Goal: Register for event/course: Sign up to attend an event or enroll in a course

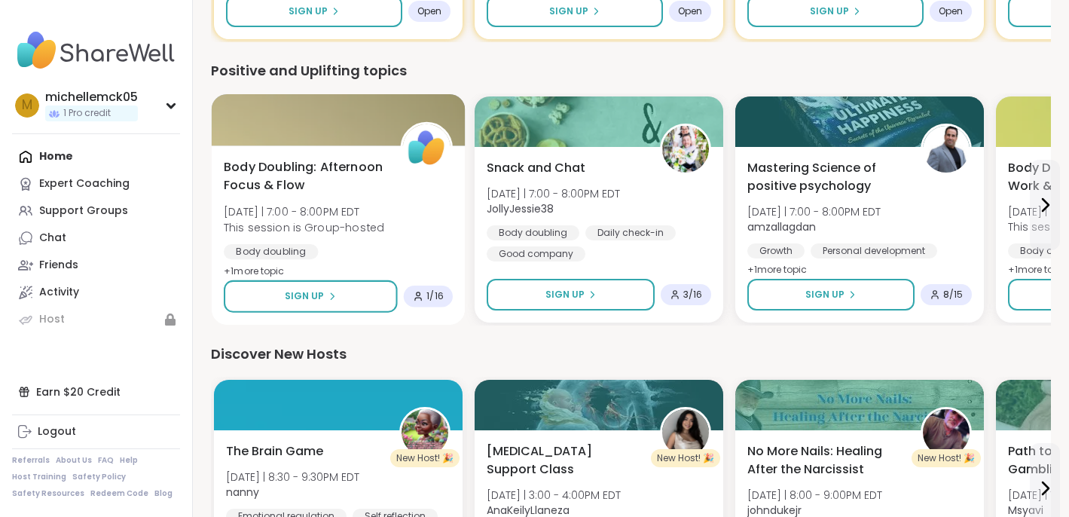
scroll to position [400, 0]
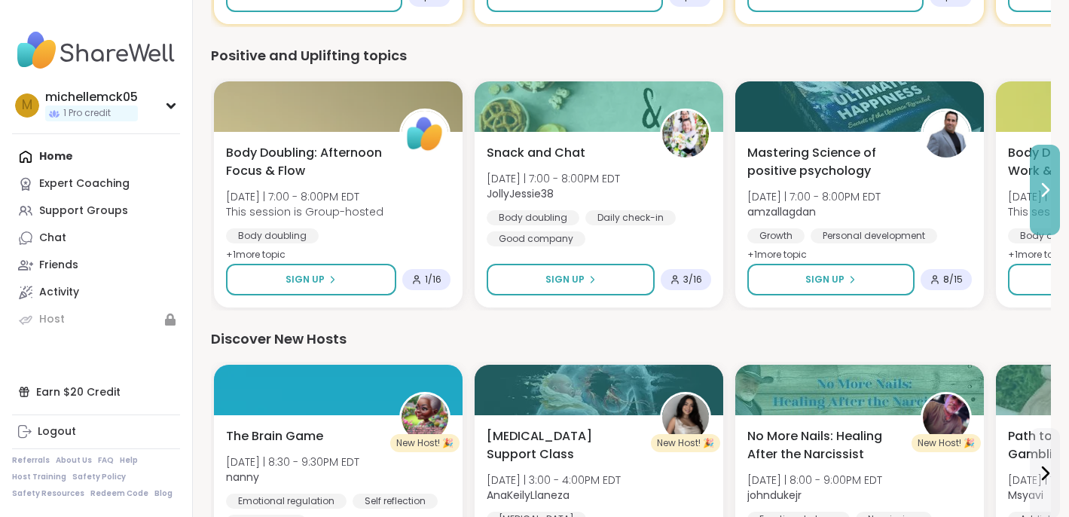
click at [1033, 193] on button at bounding box center [1045, 190] width 30 height 90
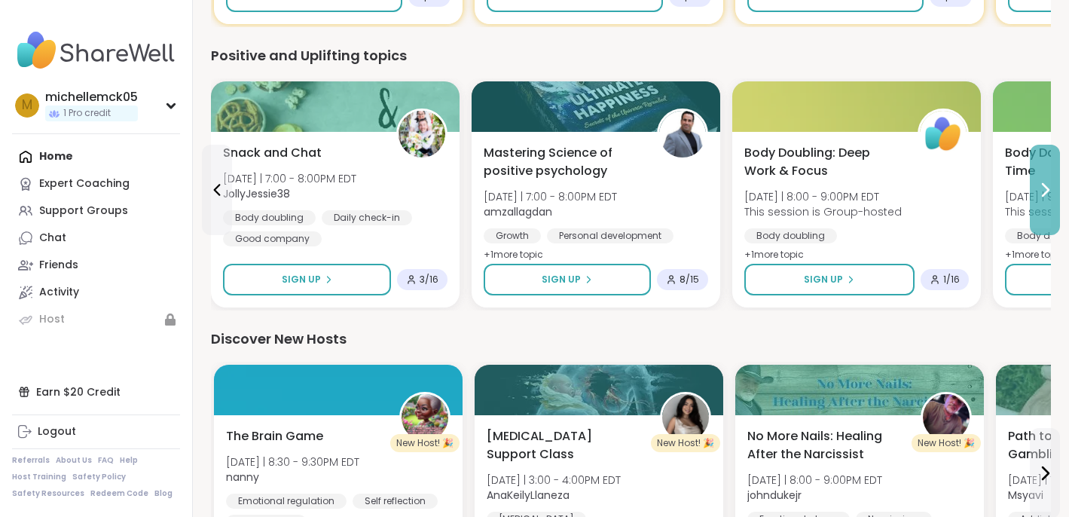
click at [1055, 185] on button at bounding box center [1045, 190] width 30 height 90
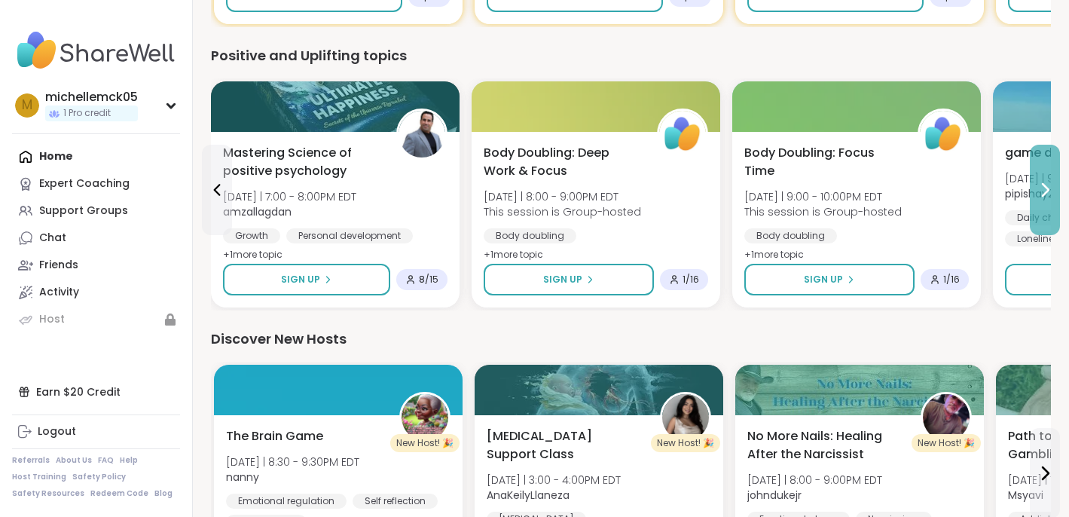
click at [1055, 182] on button at bounding box center [1045, 190] width 30 height 90
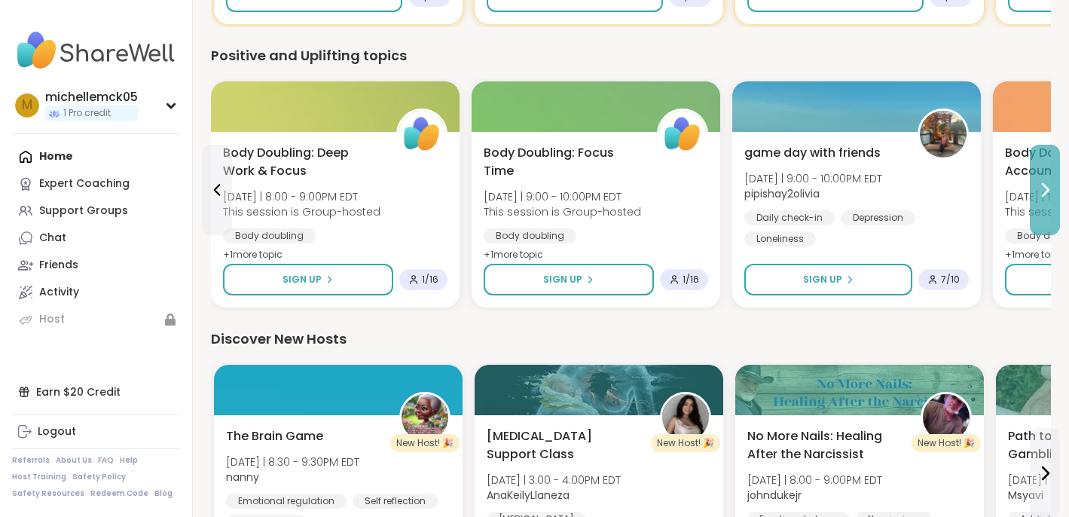
click at [1055, 182] on button at bounding box center [1045, 190] width 30 height 90
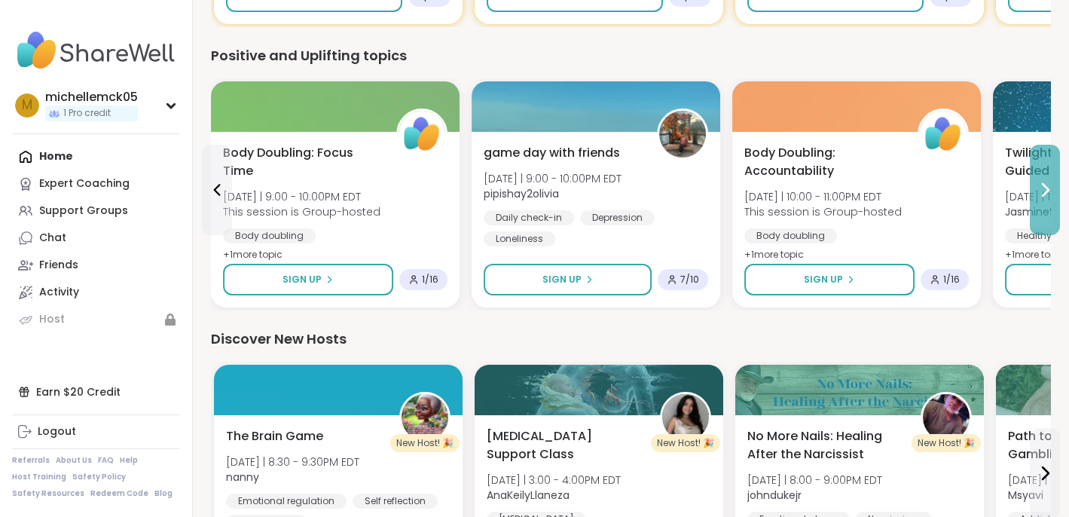
click at [1055, 181] on button at bounding box center [1045, 190] width 30 height 90
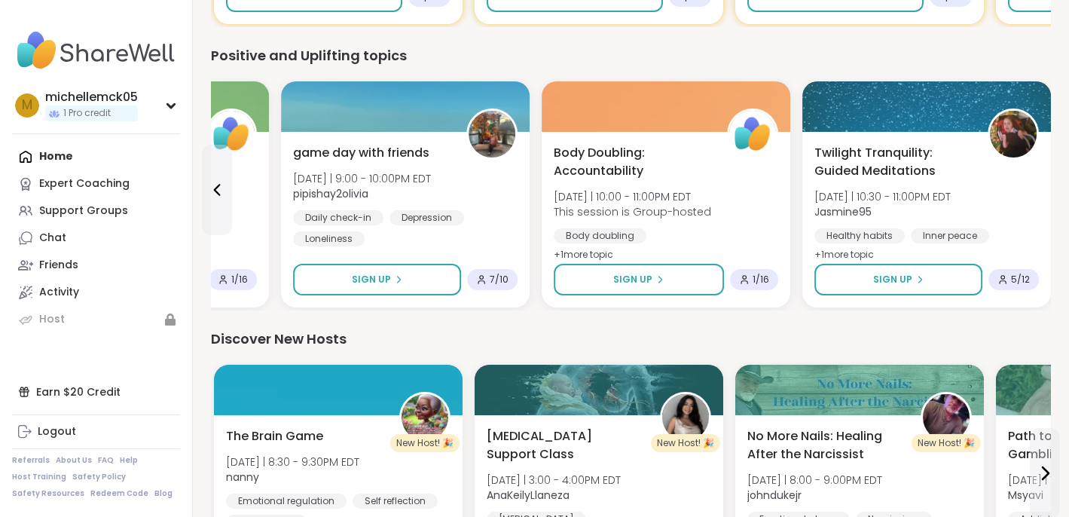
click at [1055, 181] on div "1 Register for your first support group Try a support group or use your free Pr…" at bounding box center [631, 263] width 876 height 1327
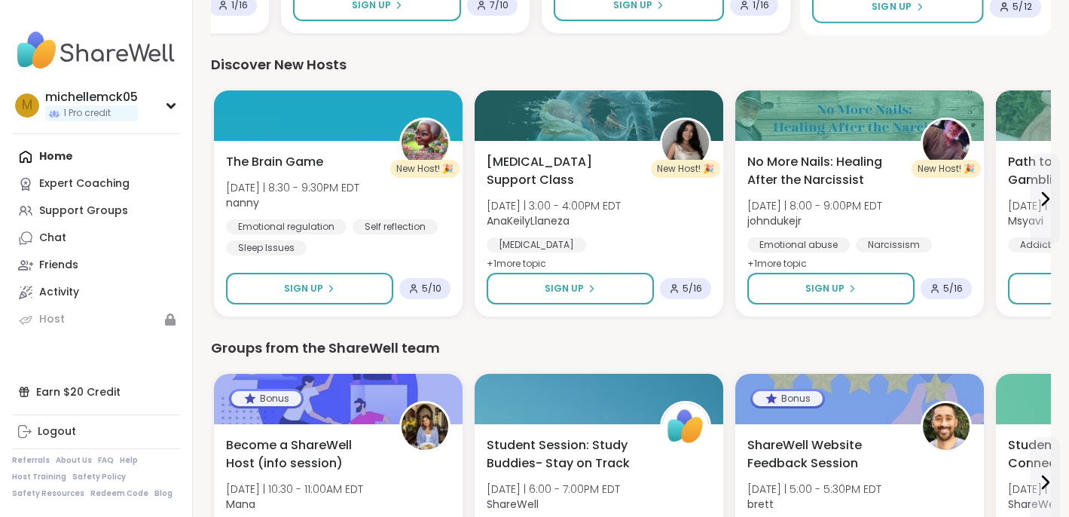
scroll to position [683, 0]
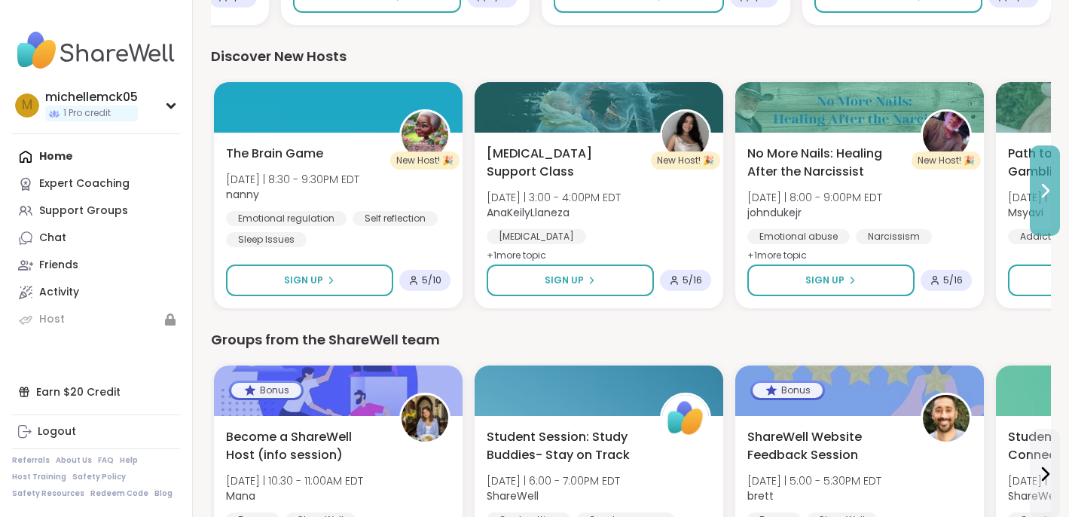
click at [1049, 205] on button at bounding box center [1045, 190] width 30 height 90
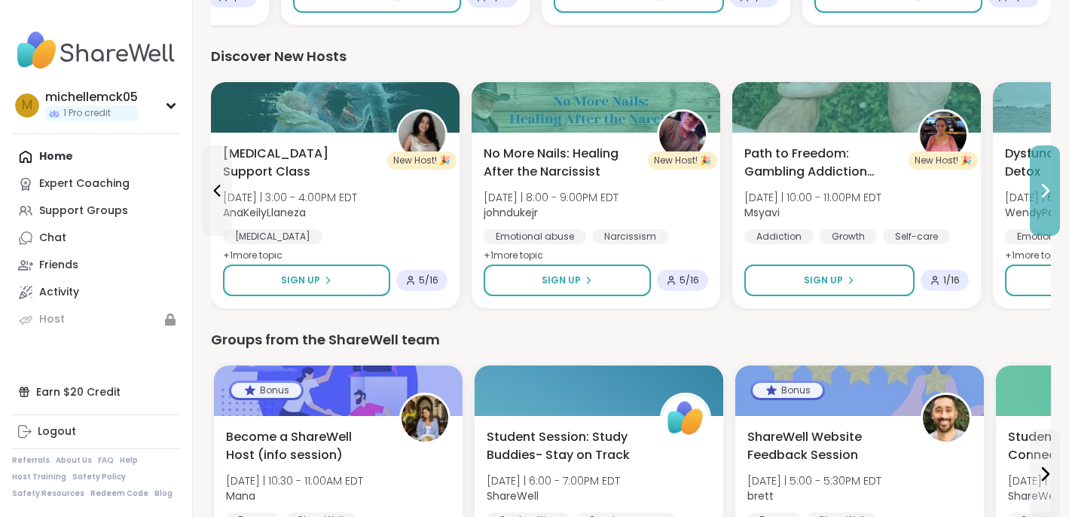
click at [1049, 204] on button at bounding box center [1045, 190] width 30 height 90
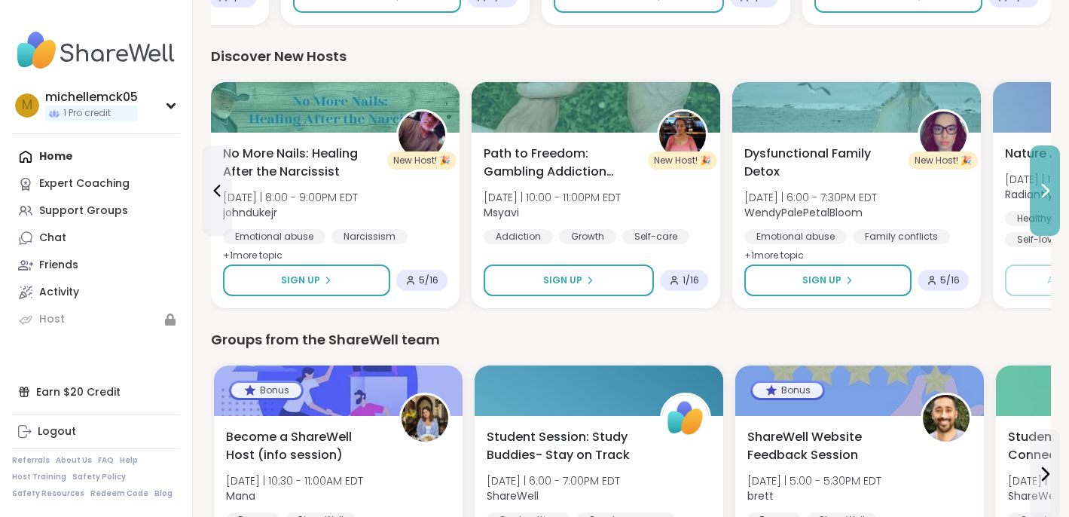
click at [1049, 201] on button at bounding box center [1045, 190] width 30 height 90
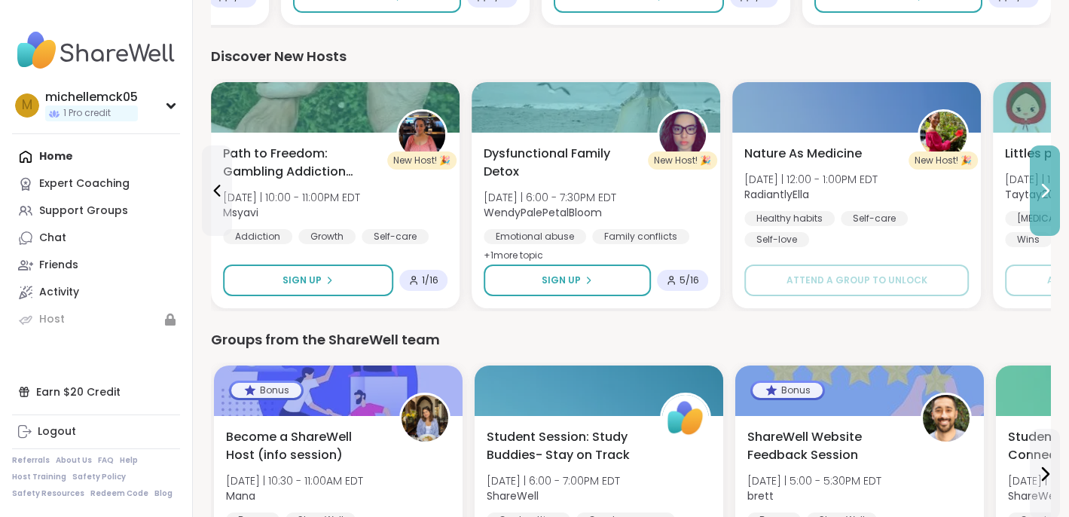
click at [1049, 201] on button at bounding box center [1045, 190] width 30 height 90
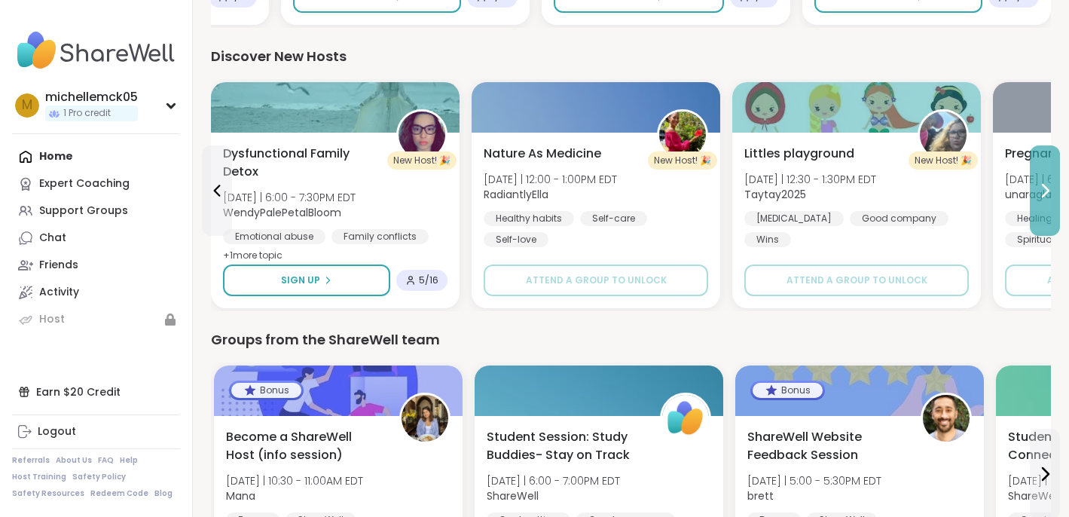
click at [1049, 200] on button at bounding box center [1045, 190] width 30 height 90
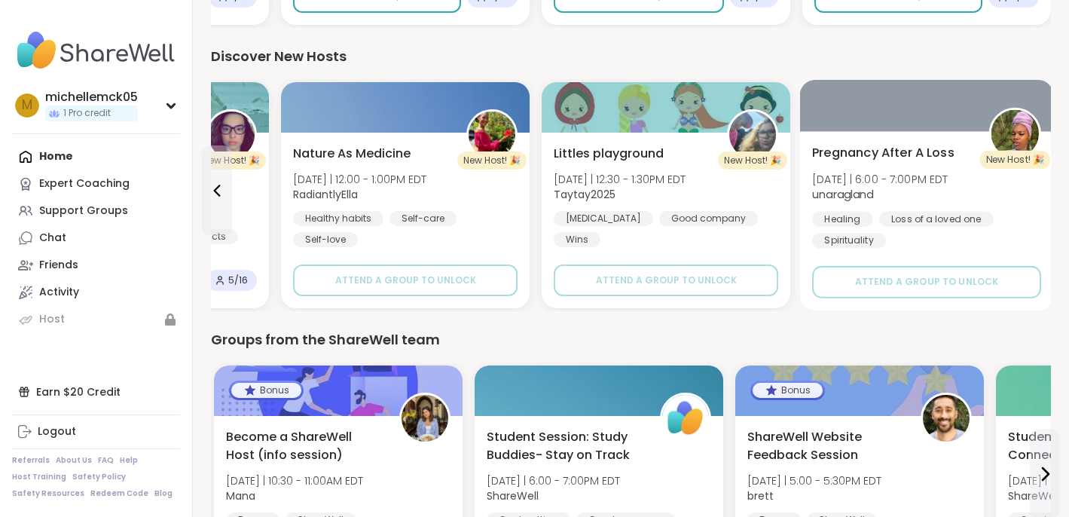
click at [1049, 200] on div "Pregnancy After A Loss [DATE] | 6:00 - 7:00PM EDT unaragland Healing Loss of a …" at bounding box center [927, 220] width 254 height 179
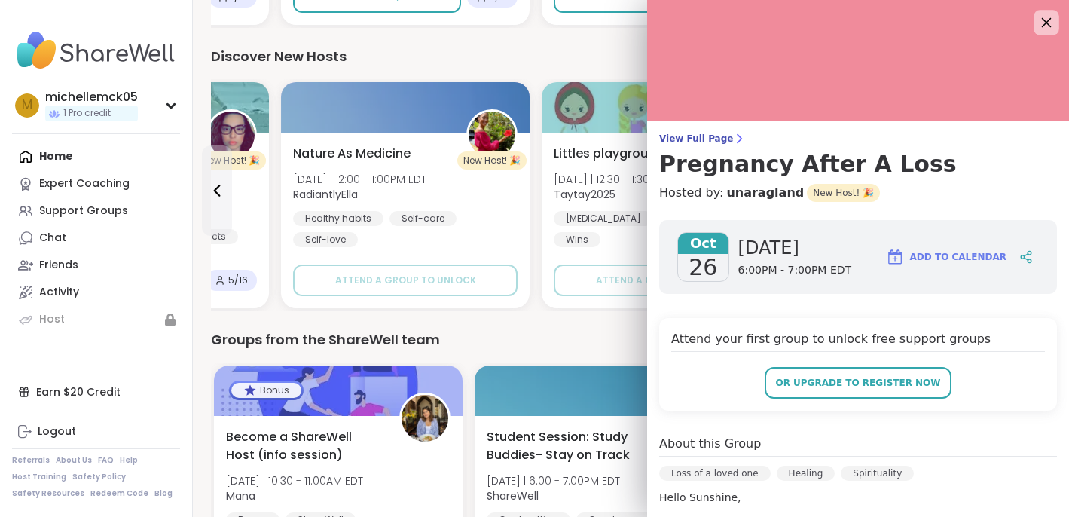
click at [1050, 23] on icon at bounding box center [1046, 22] width 19 height 19
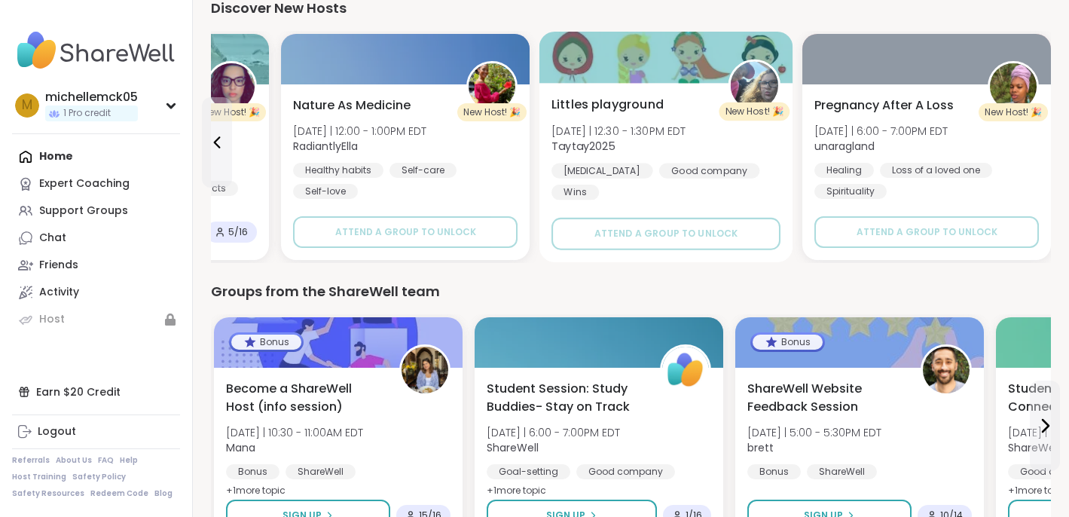
scroll to position [825, 0]
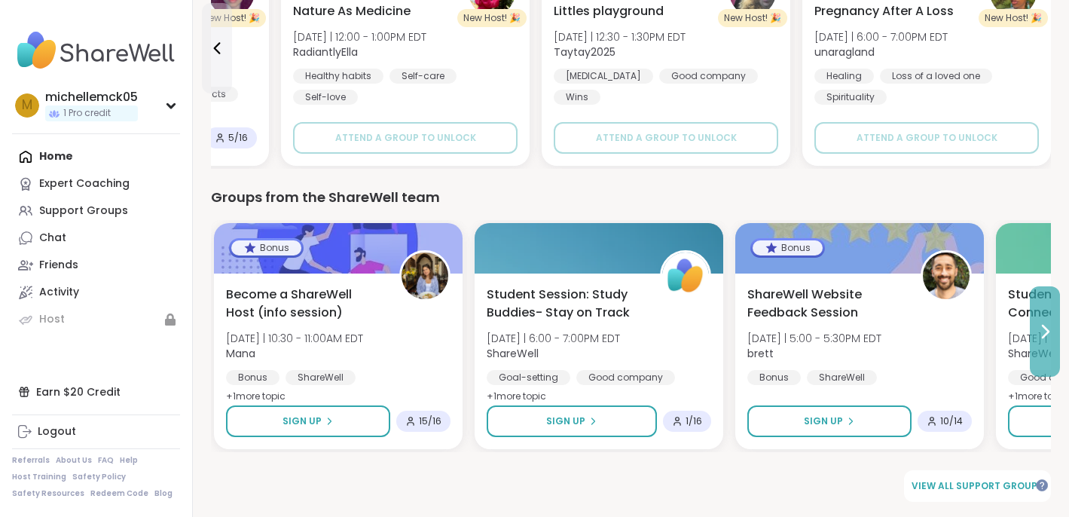
click at [1051, 319] on button at bounding box center [1045, 331] width 30 height 90
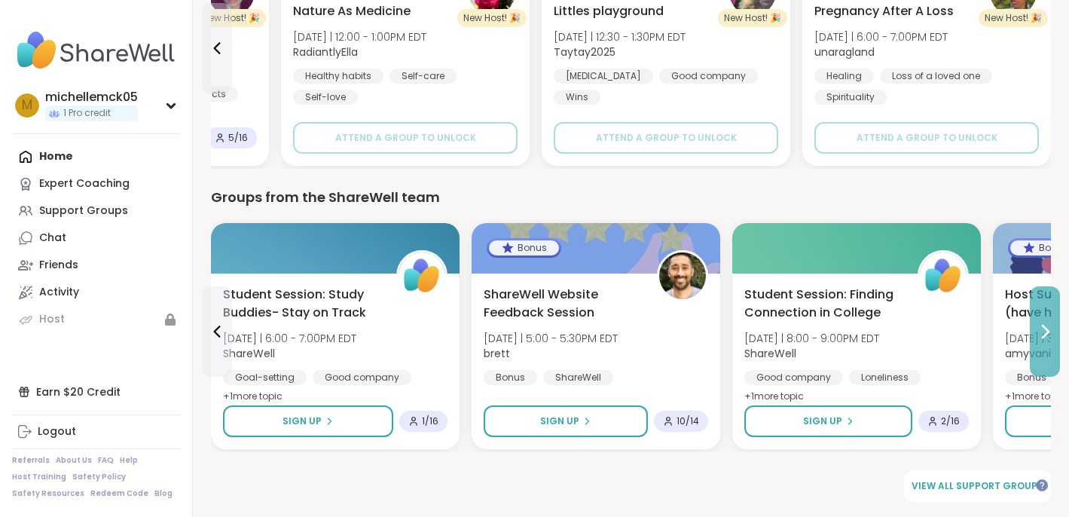
click at [1051, 319] on button at bounding box center [1045, 331] width 30 height 90
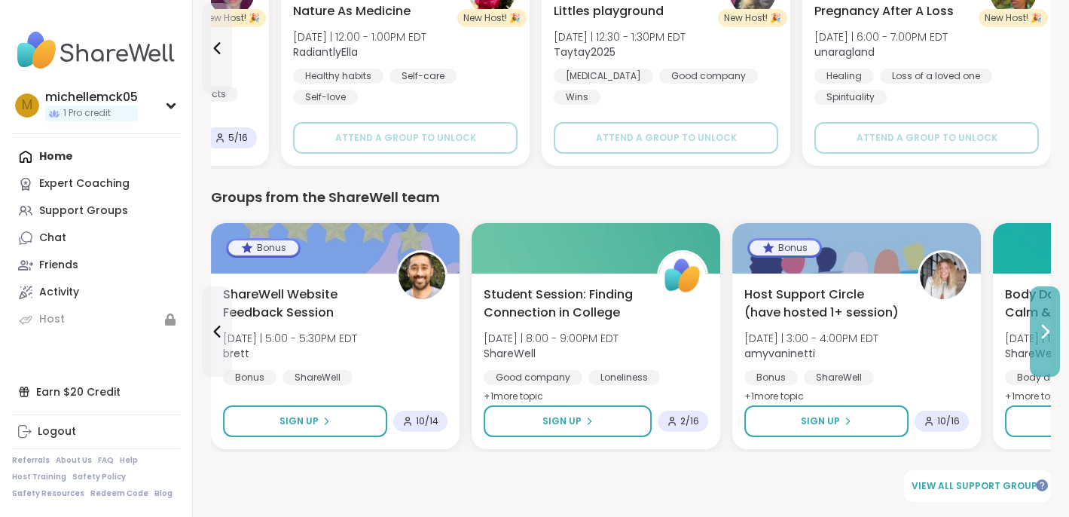
click at [1051, 319] on button at bounding box center [1045, 331] width 30 height 90
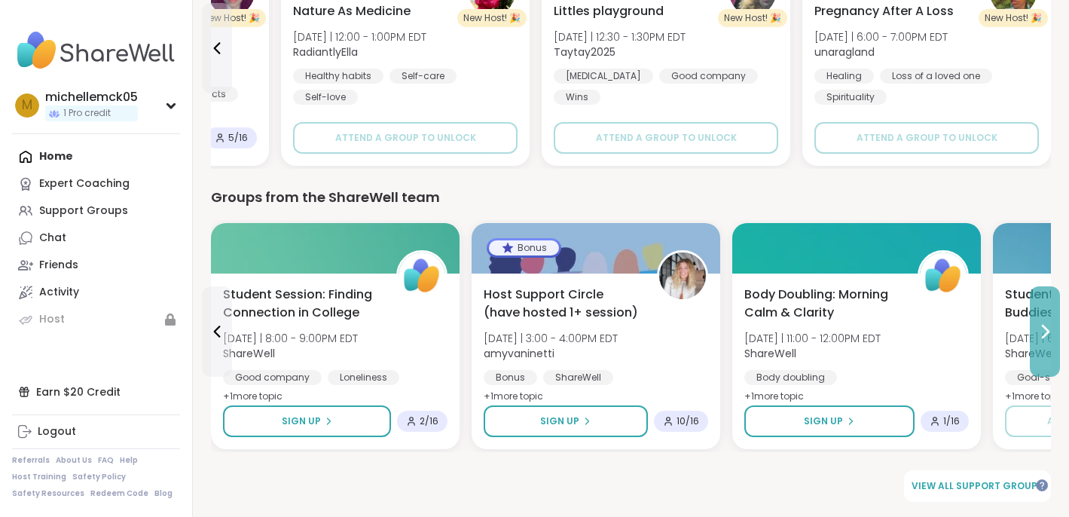
click at [1052, 316] on button at bounding box center [1045, 331] width 30 height 90
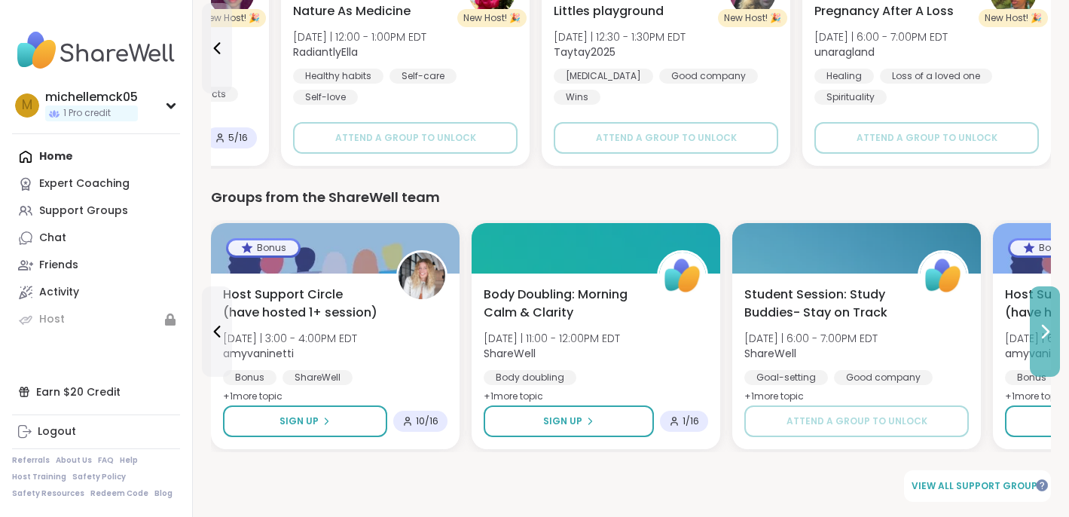
click at [1052, 315] on button at bounding box center [1045, 331] width 30 height 90
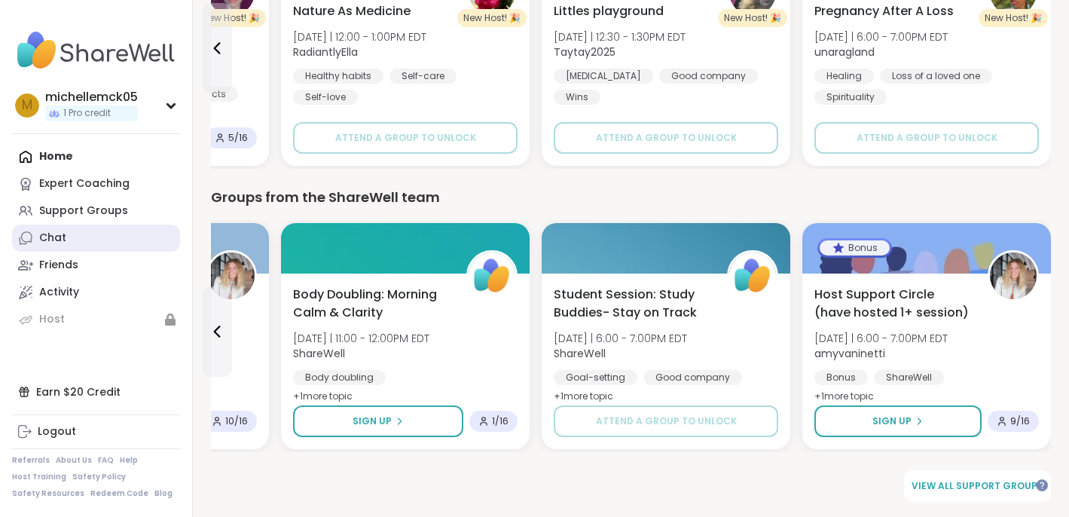
click at [52, 238] on div "Chat" at bounding box center [52, 238] width 27 height 15
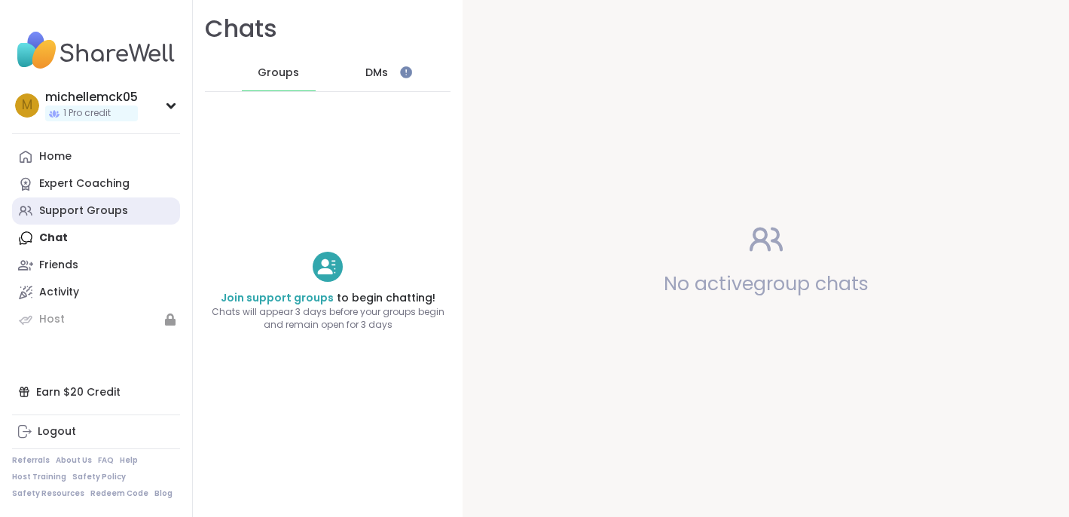
click at [53, 213] on div "Support Groups" at bounding box center [83, 210] width 89 height 15
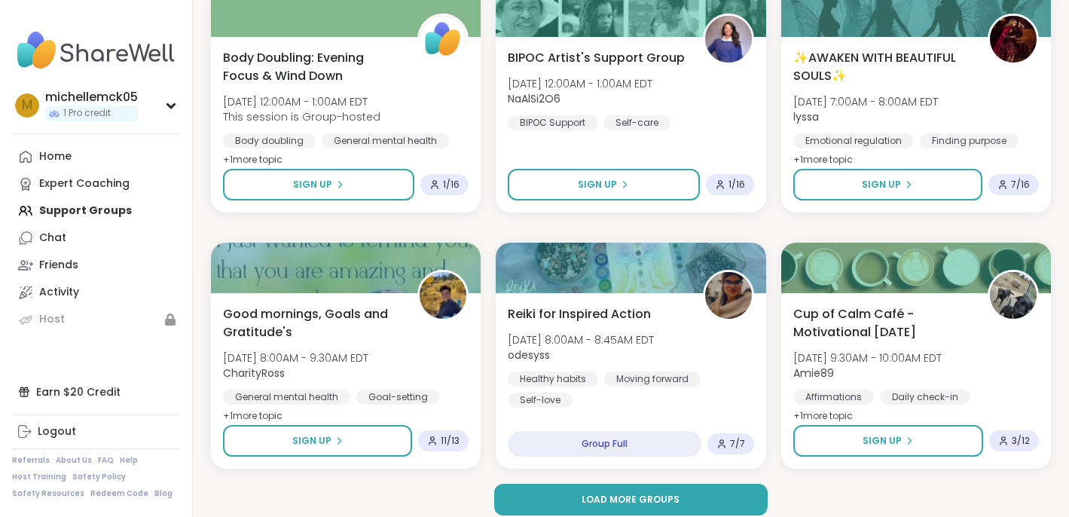
scroll to position [2861, 0]
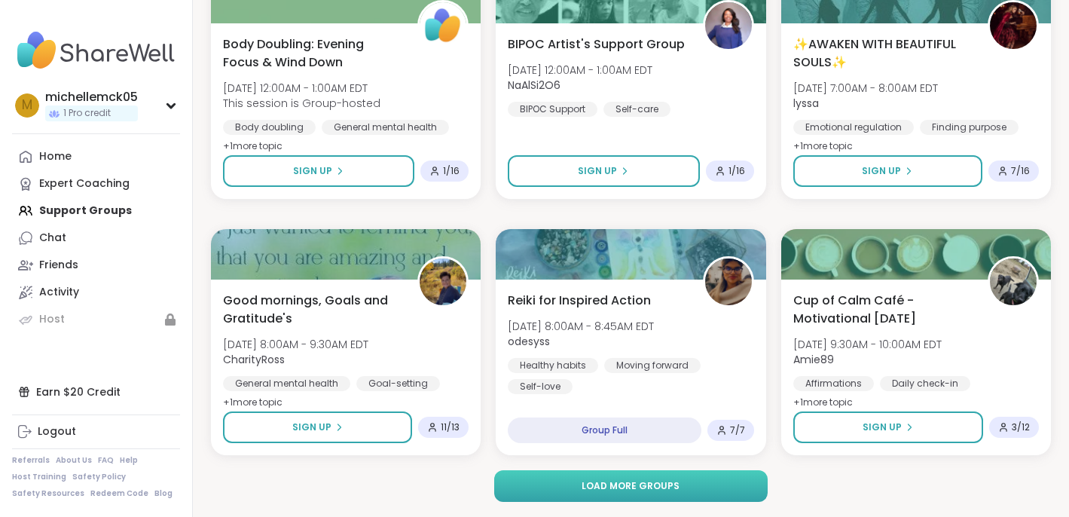
click at [632, 483] on span "Load more groups" at bounding box center [631, 486] width 98 height 14
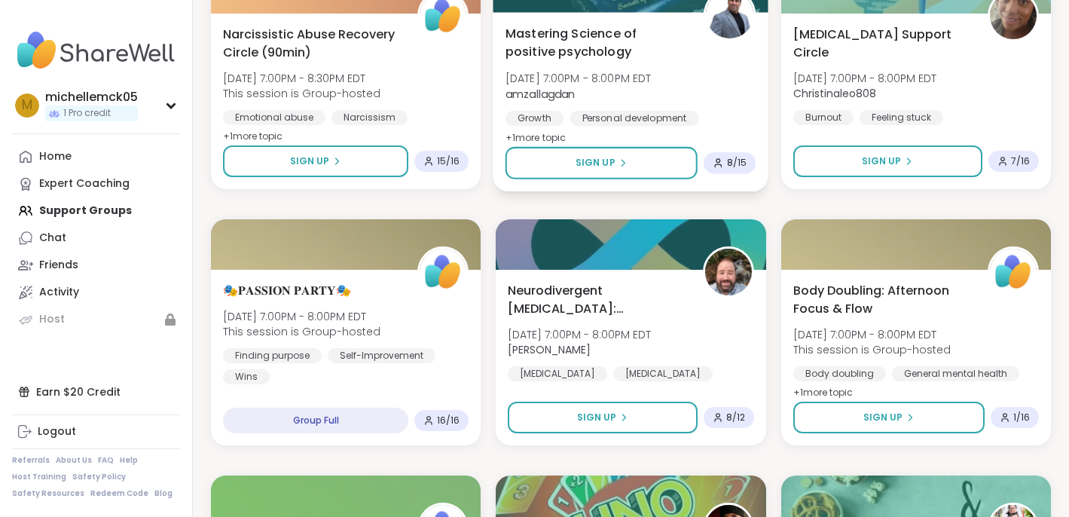
scroll to position [820, 0]
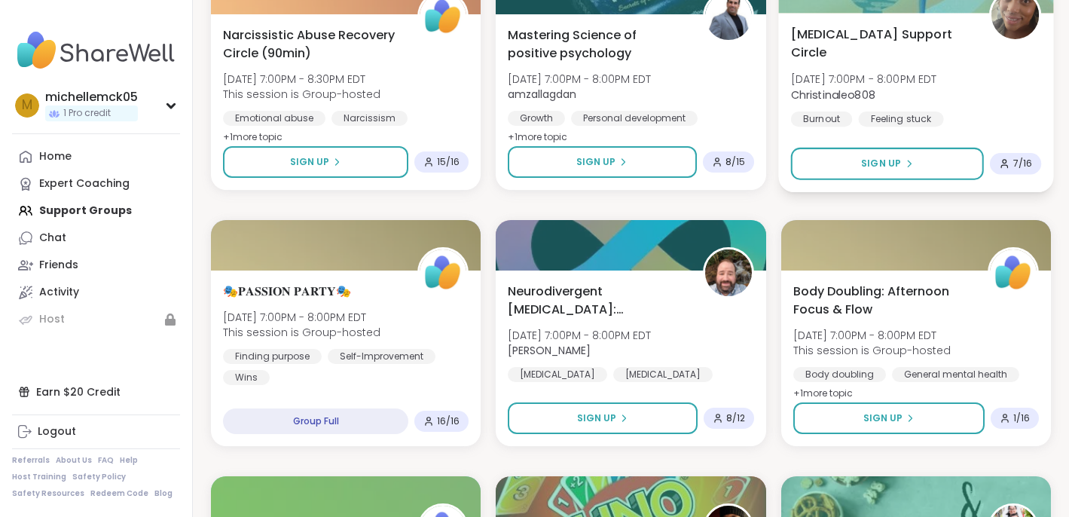
click at [840, 25] on span "[MEDICAL_DATA] Support Circle" at bounding box center [881, 43] width 182 height 37
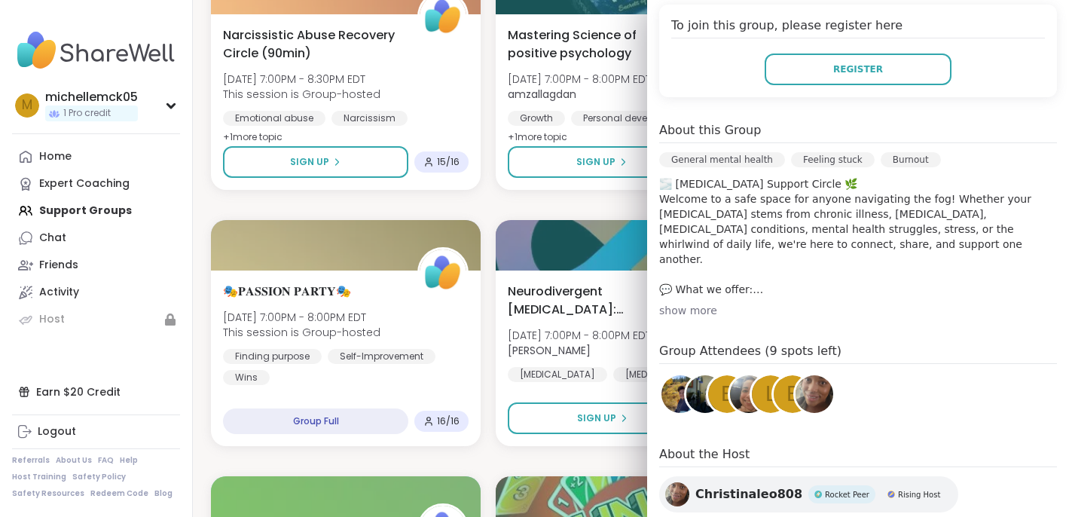
scroll to position [336, 0]
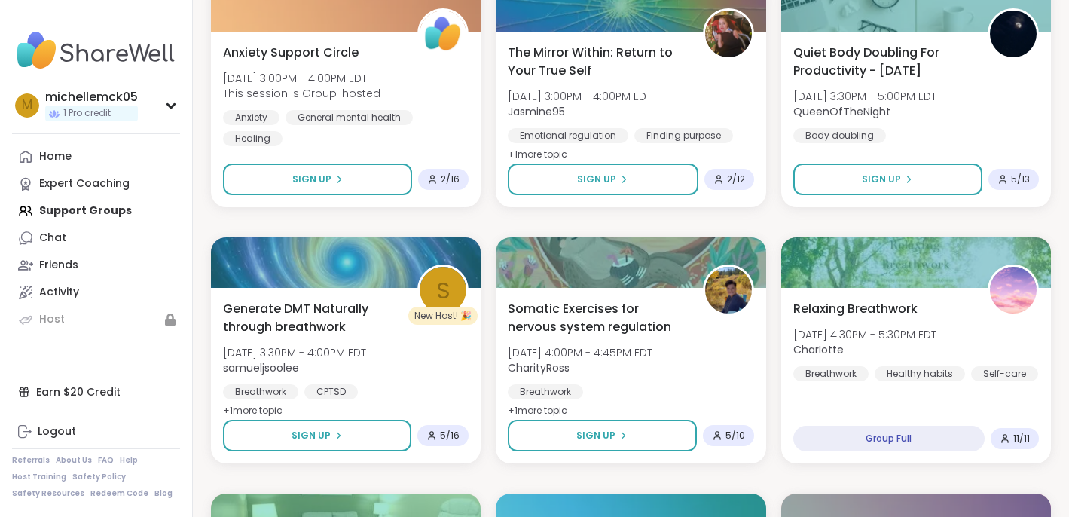
scroll to position [4391, 0]
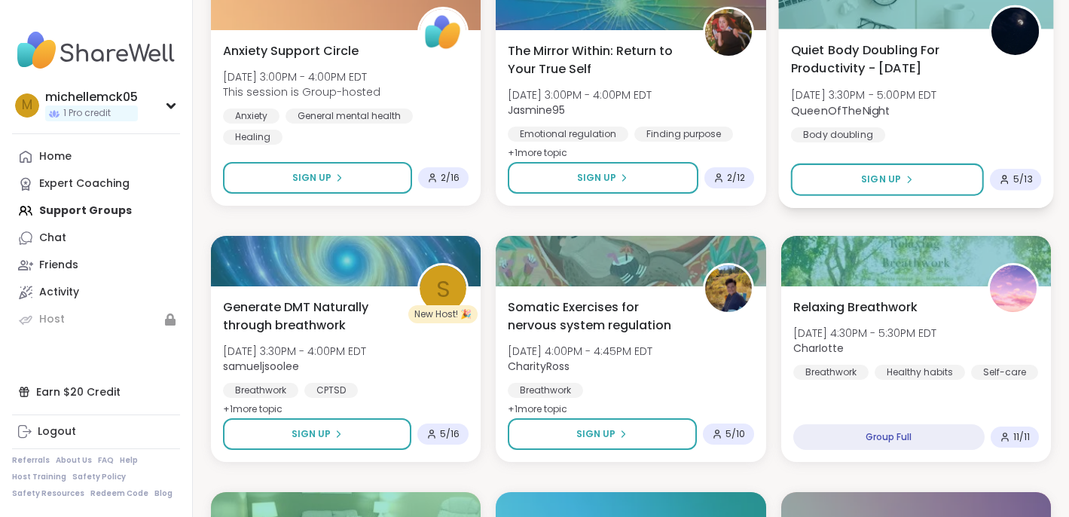
click at [832, 51] on span "Quiet Body Doubling For Productivity - [DATE]" at bounding box center [881, 59] width 182 height 37
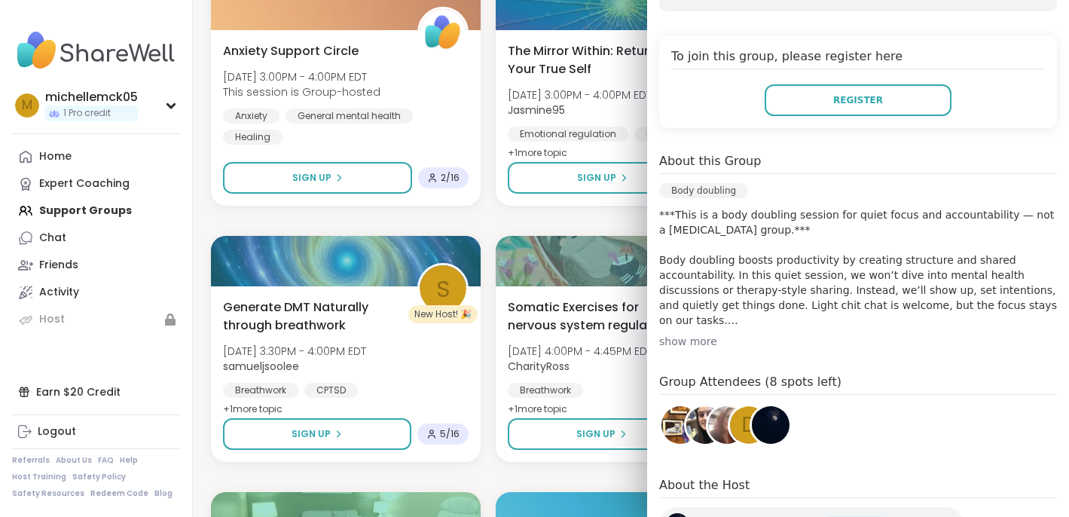
scroll to position [309, 0]
click at [686, 341] on div "show more" at bounding box center [858, 342] width 398 height 15
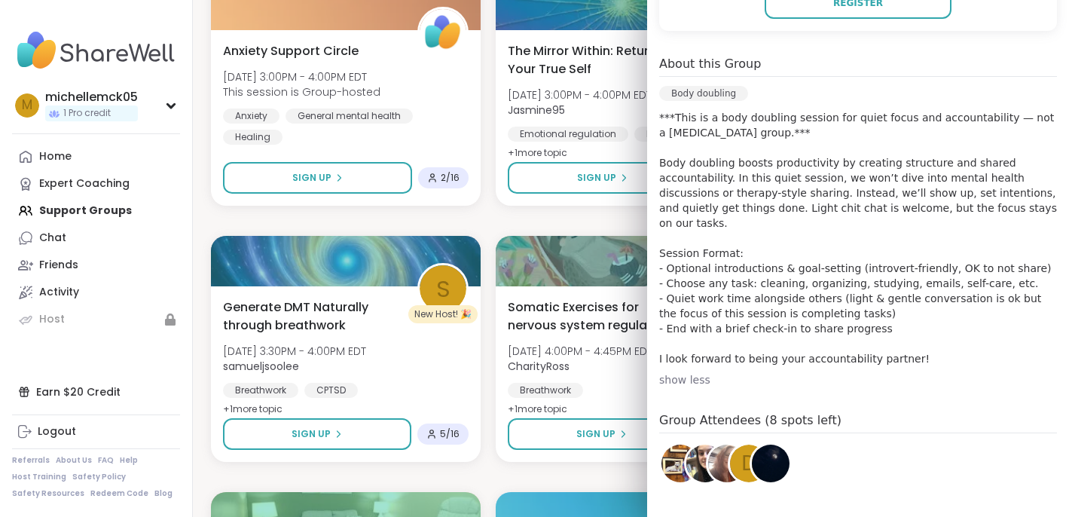
scroll to position [408, 0]
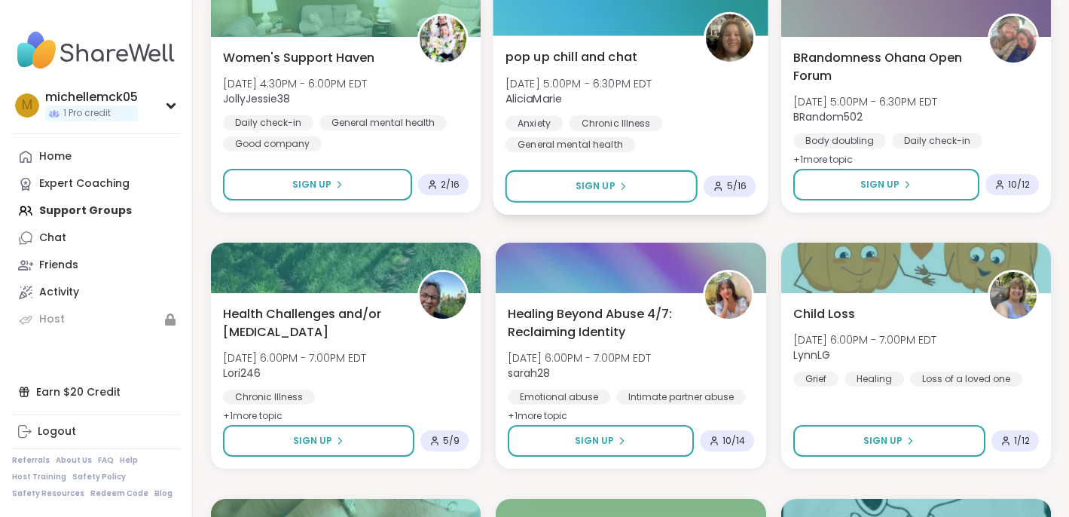
scroll to position [4898, 0]
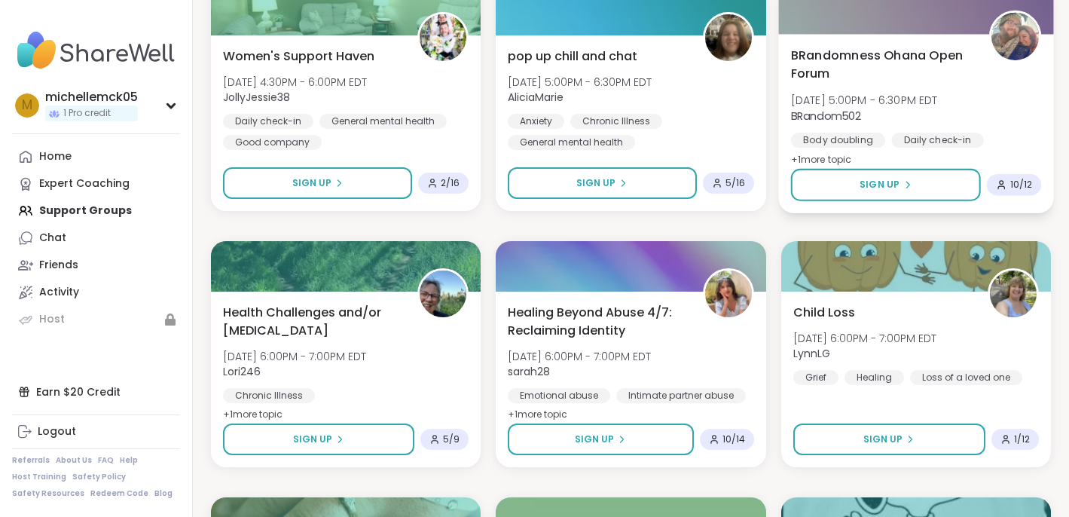
click at [814, 61] on span "BRandomness Ohana Open Forum" at bounding box center [881, 64] width 182 height 37
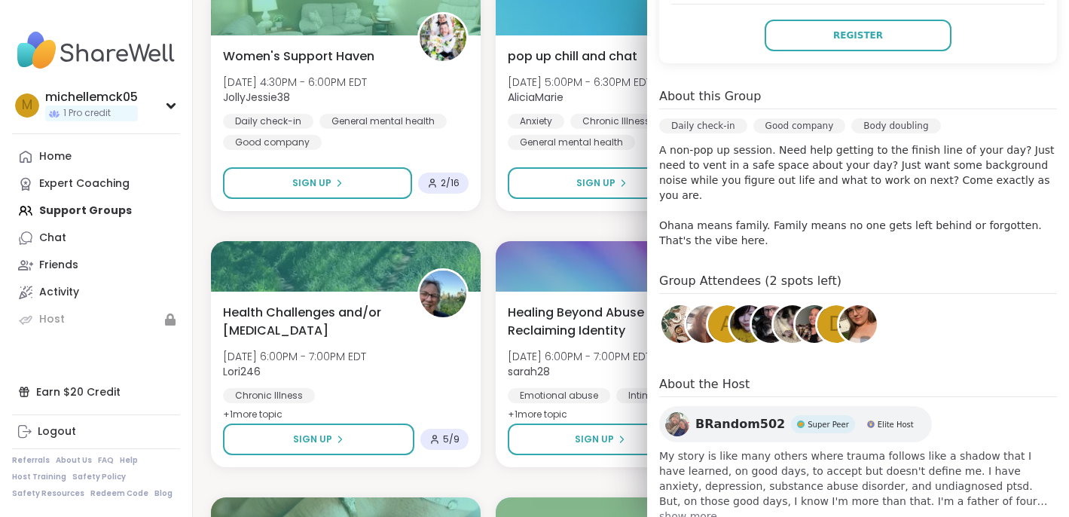
scroll to position [375, 0]
click at [694, 508] on span "show more" at bounding box center [858, 515] width 398 height 15
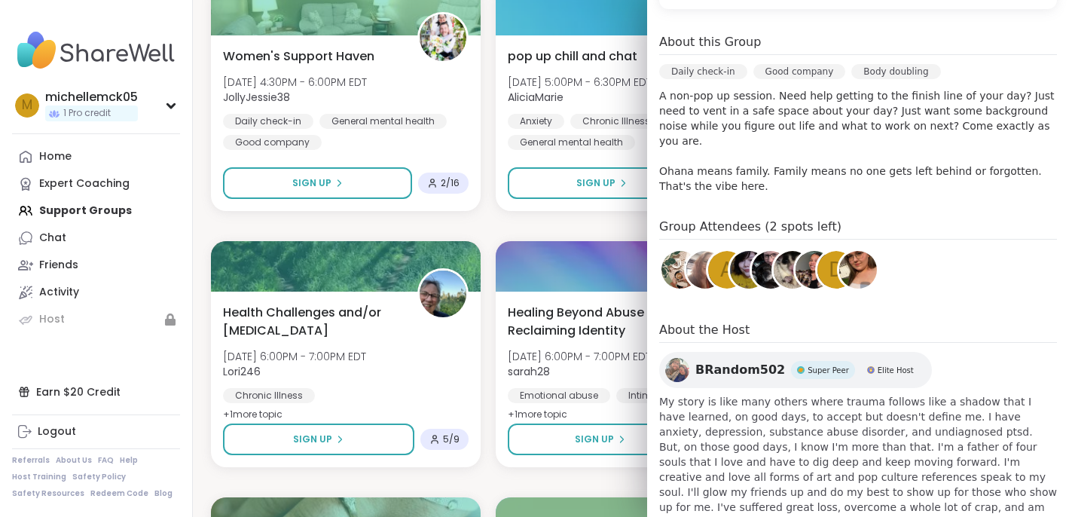
scroll to position [466, 0]
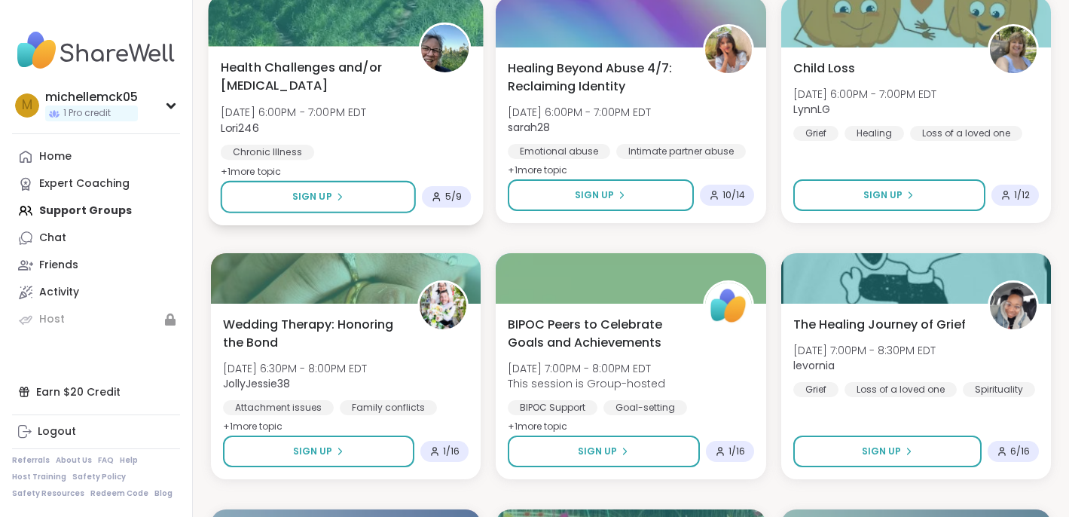
scroll to position [5144, 0]
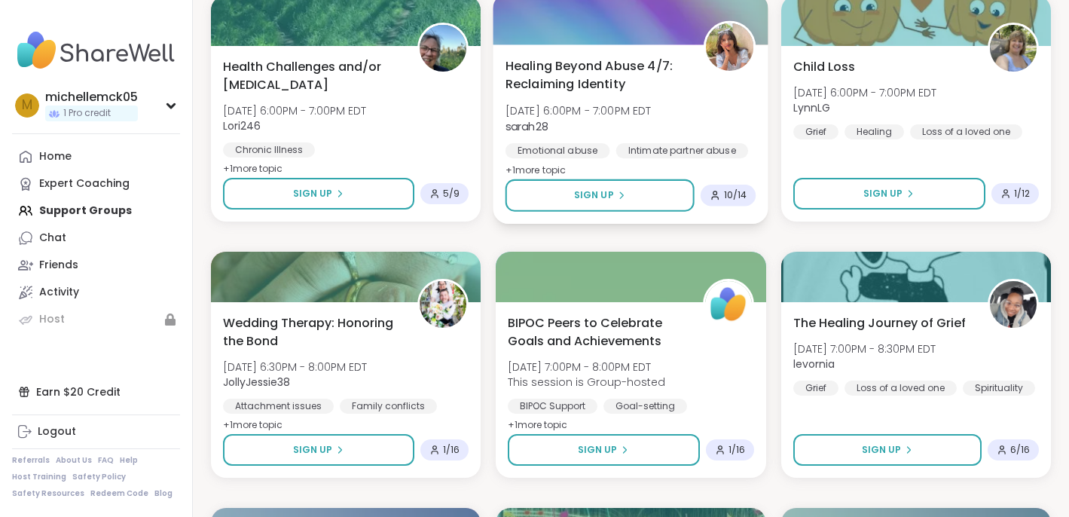
click at [563, 73] on span "Healing Beyond Abuse 4/7: Reclaiming Identity" at bounding box center [597, 75] width 182 height 37
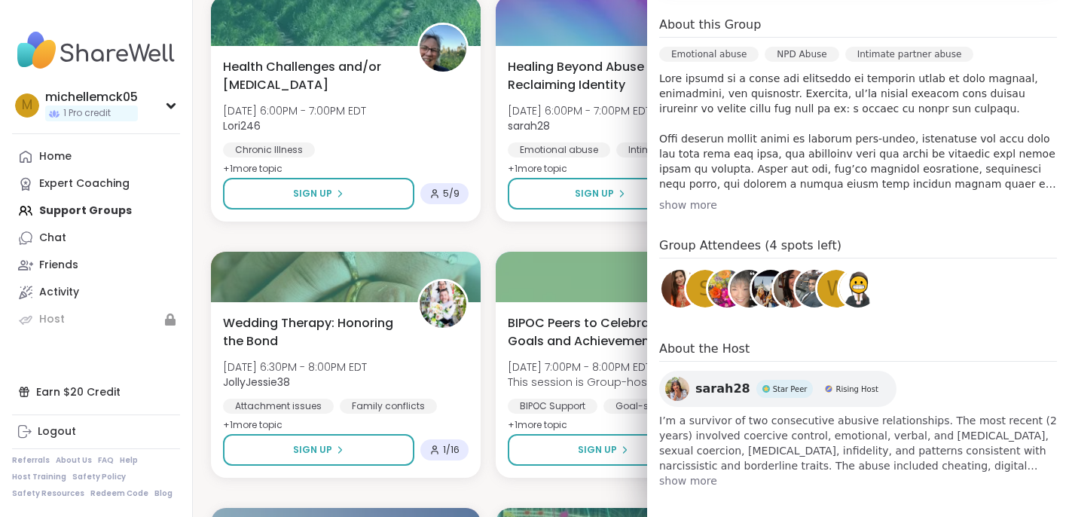
scroll to position [454, 0]
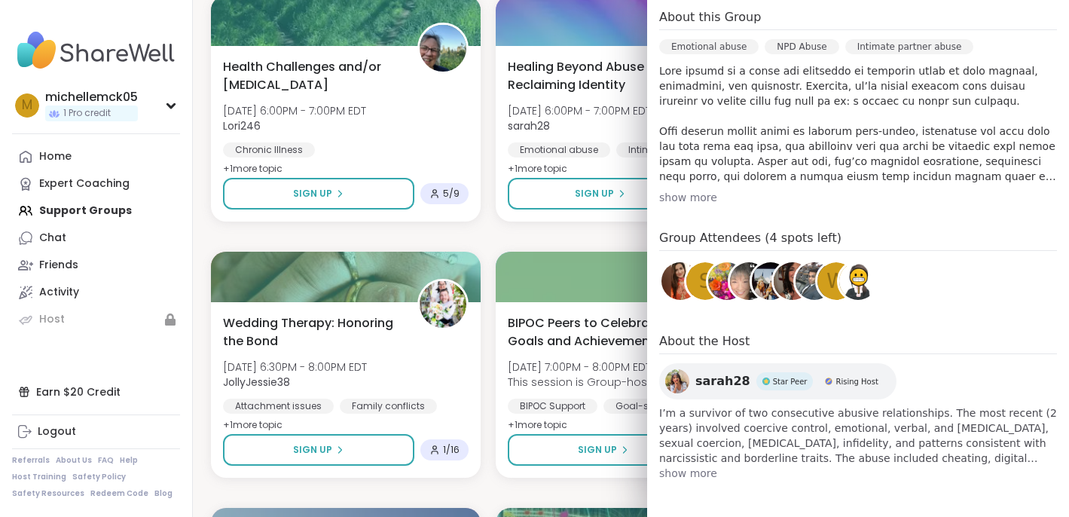
click at [679, 471] on span "show more" at bounding box center [858, 473] width 398 height 15
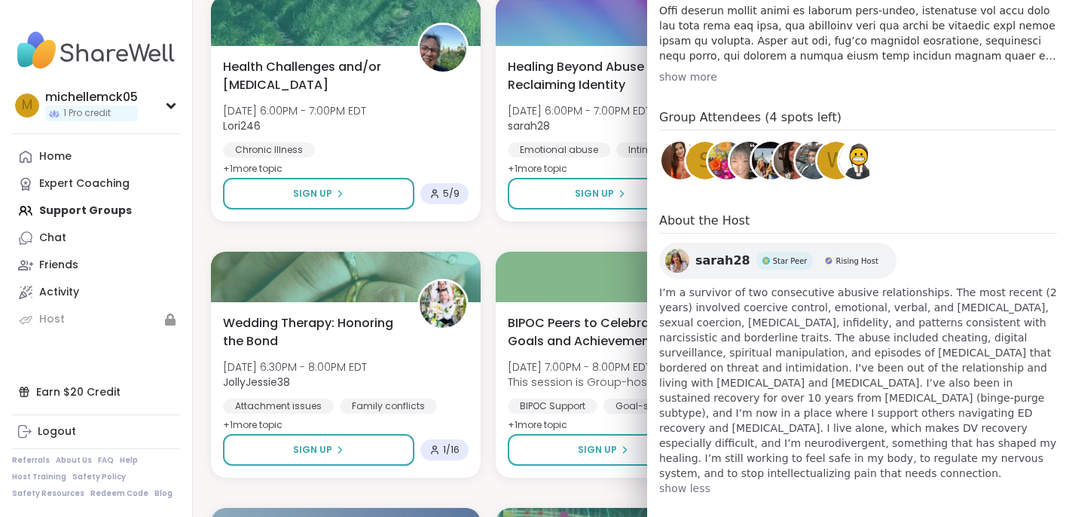
scroll to position [571, 0]
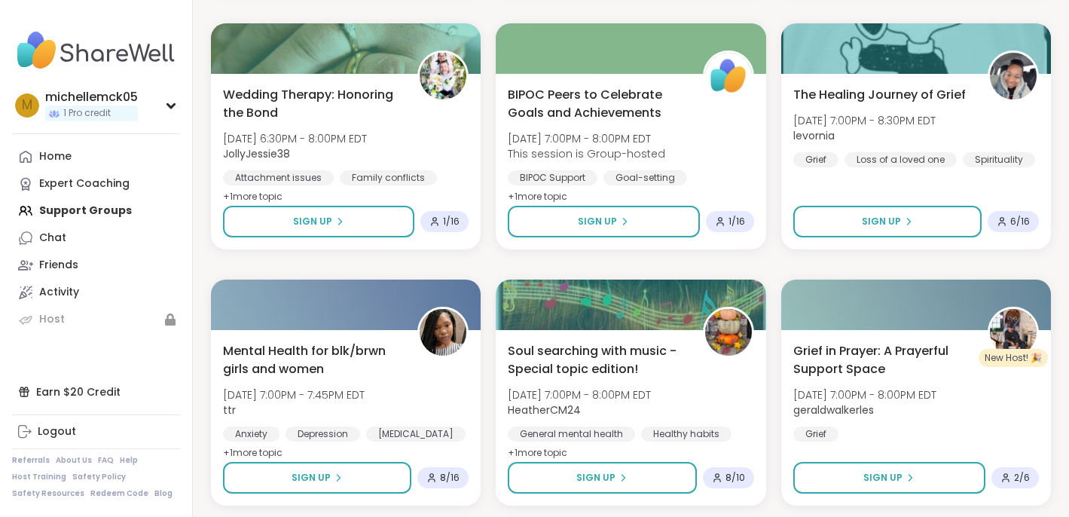
scroll to position [5374, 0]
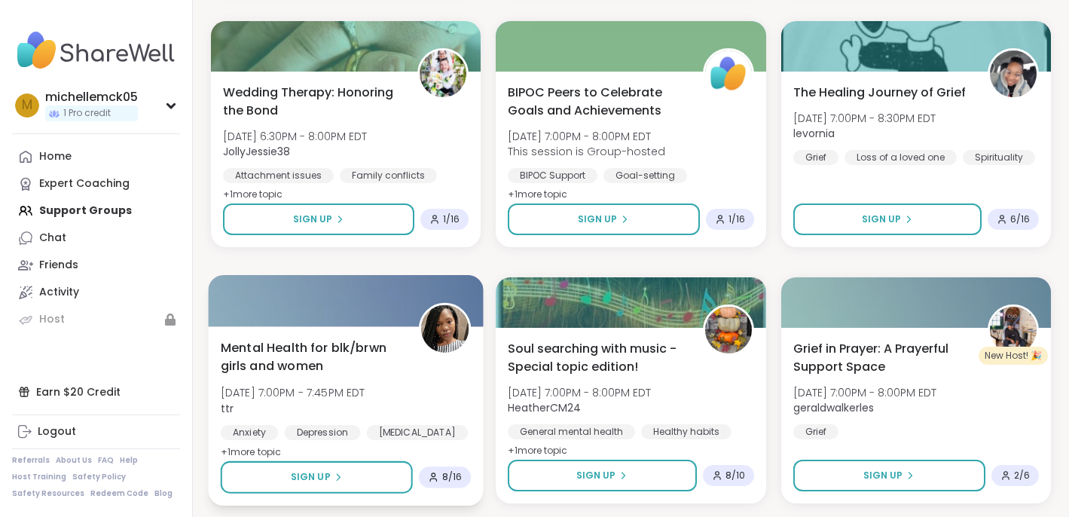
click at [301, 364] on span "Mental Health for blk/brwn girls and women" at bounding box center [312, 356] width 182 height 37
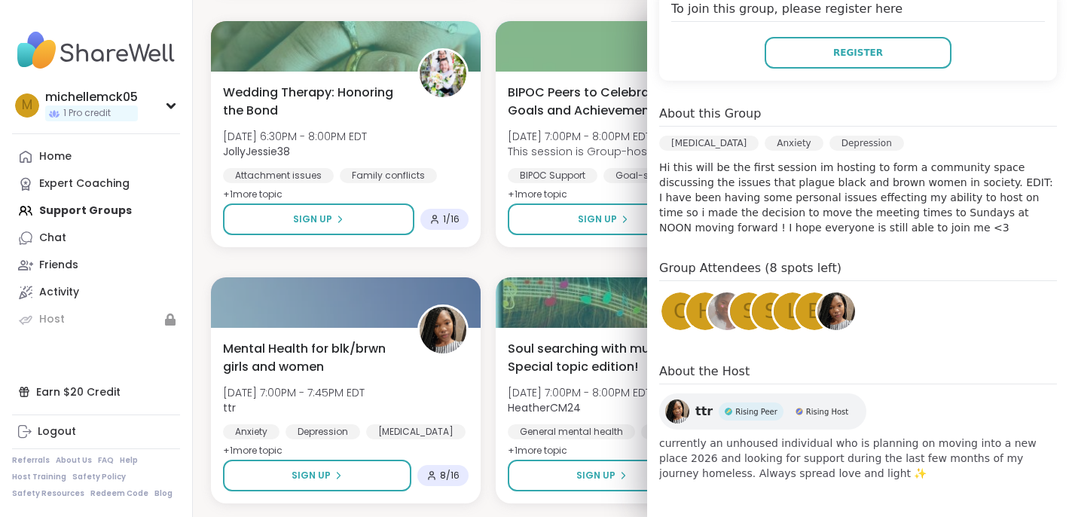
scroll to position [353, 0]
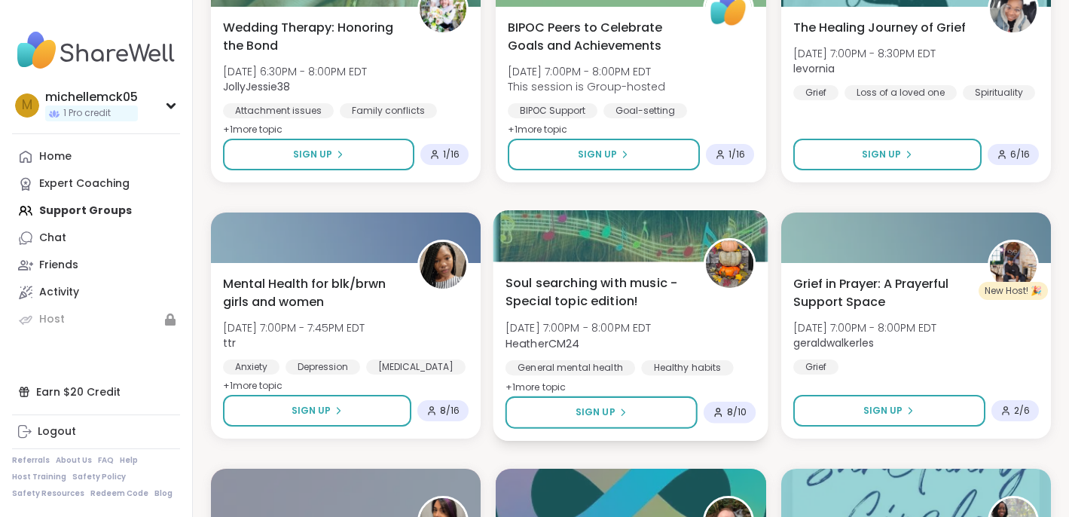
scroll to position [5443, 0]
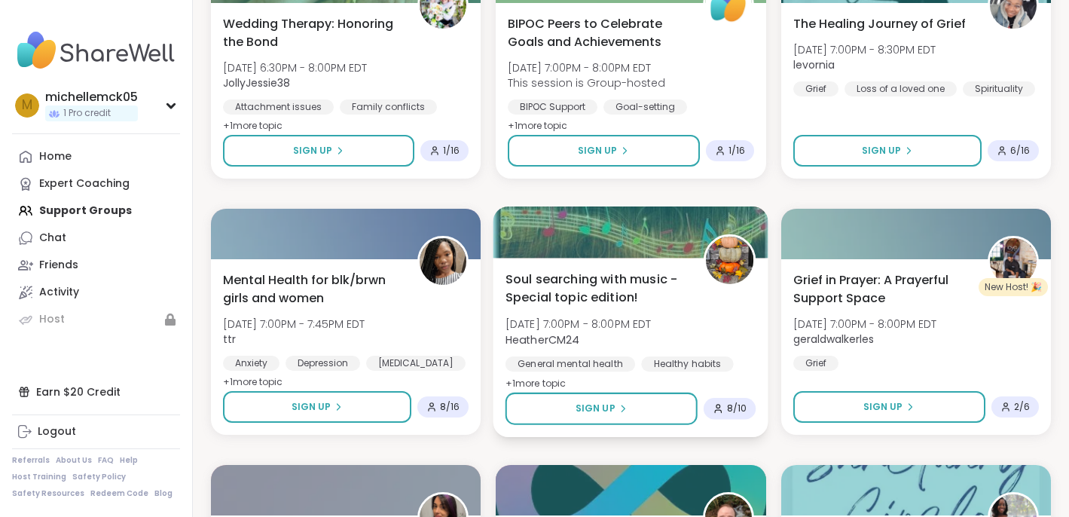
click at [596, 289] on span "Soul searching with music -Special topic edition!" at bounding box center [597, 288] width 182 height 37
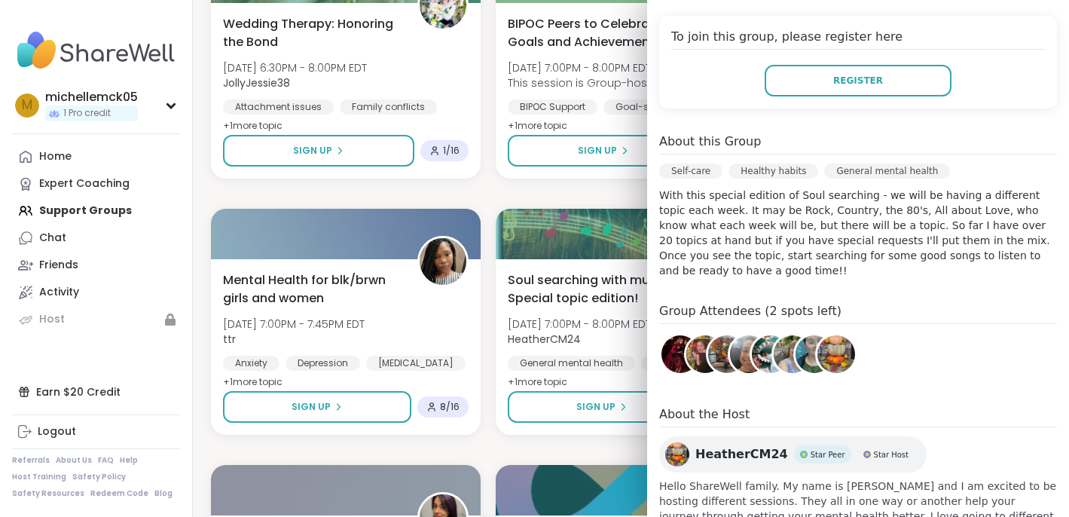
scroll to position [402, 0]
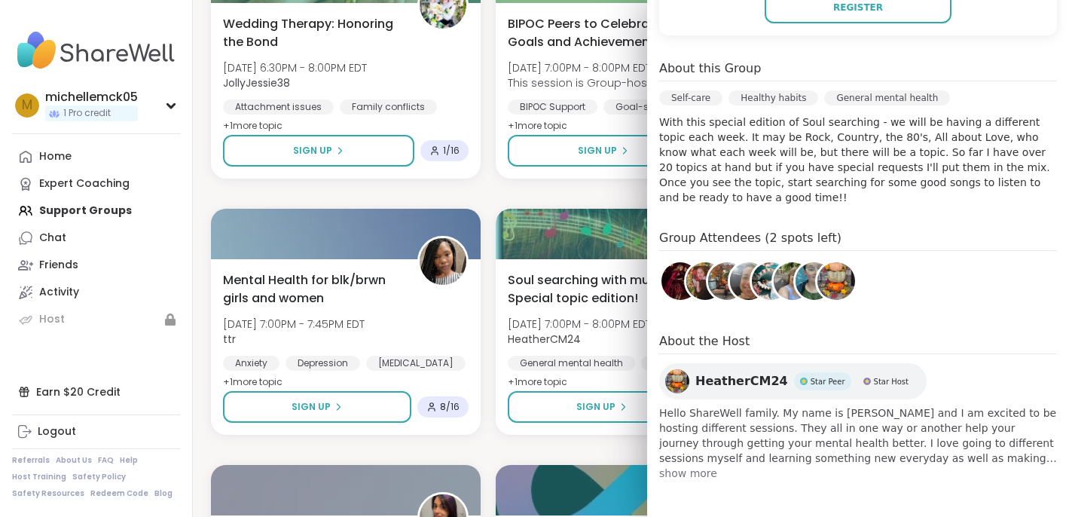
click at [677, 475] on span "show more" at bounding box center [858, 473] width 398 height 15
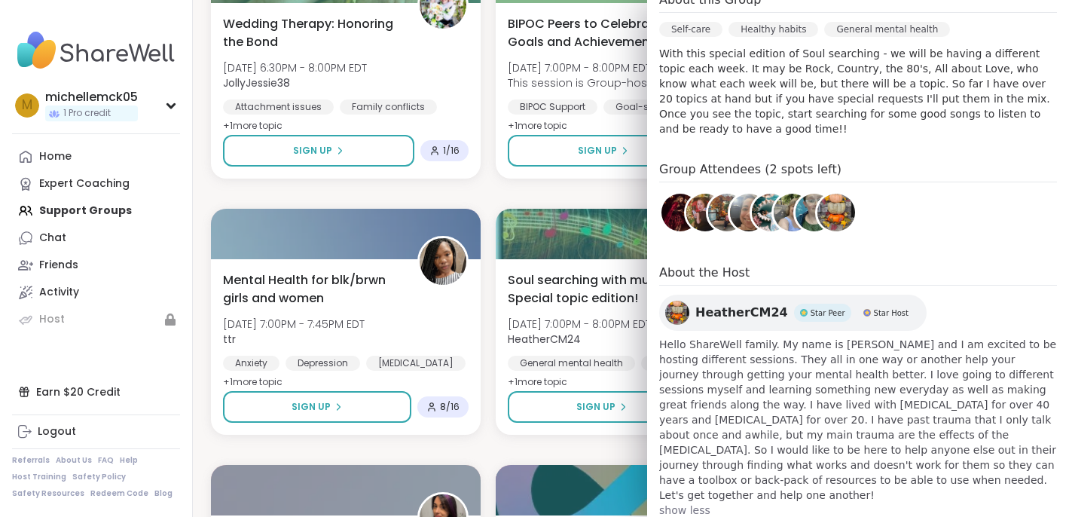
scroll to position [493, 0]
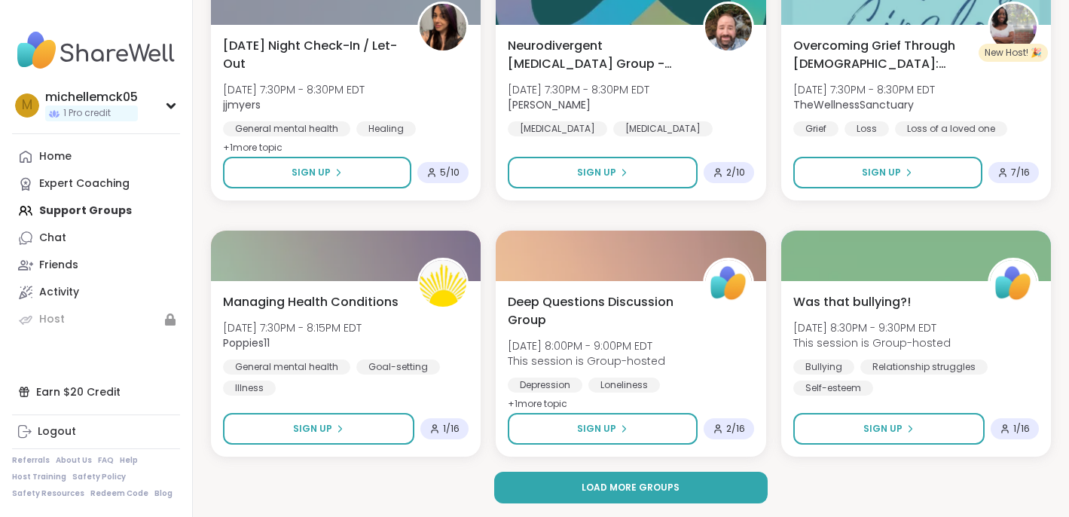
scroll to position [5935, 0]
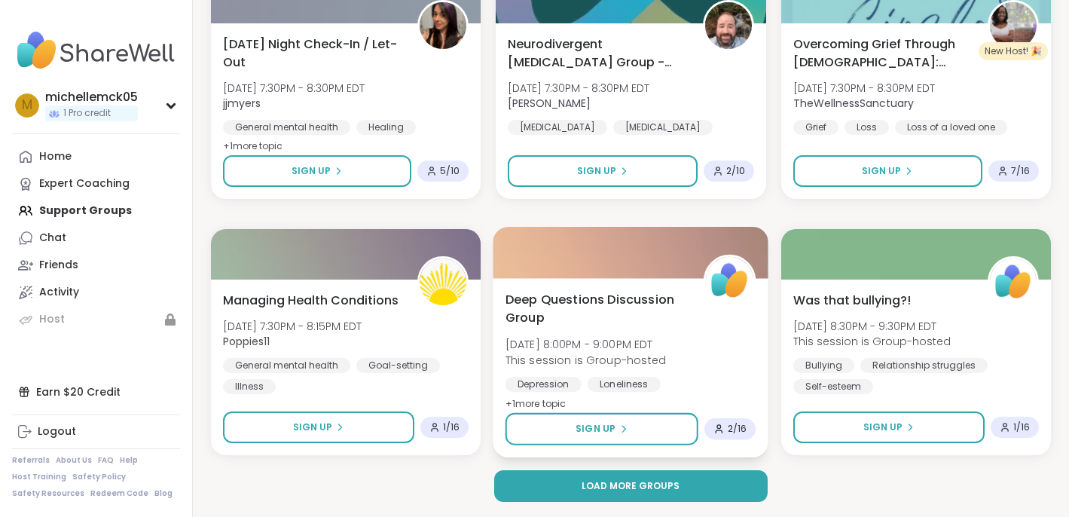
click at [550, 298] on span "Deep Questions Discussion Group" at bounding box center [597, 308] width 182 height 37
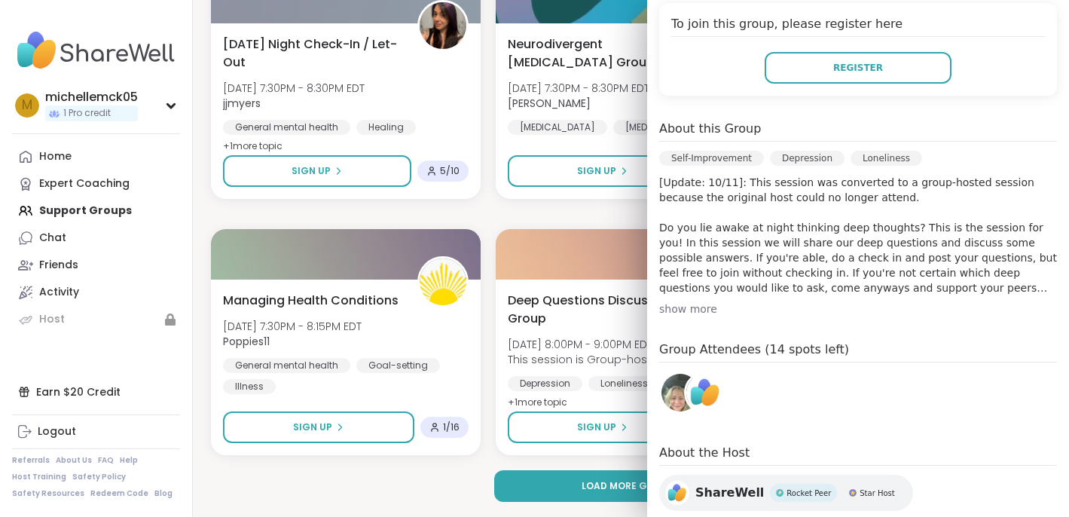
scroll to position [338, 0]
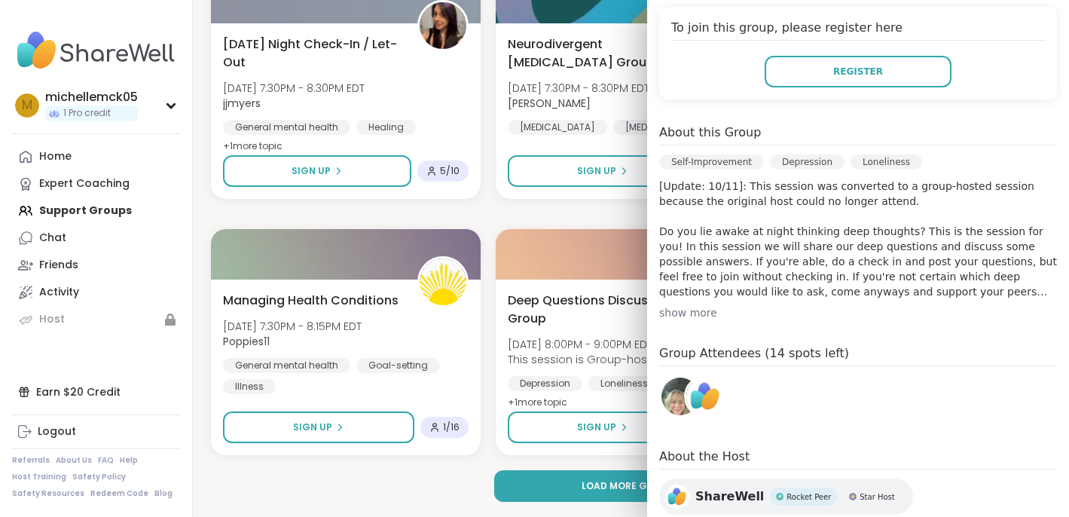
click at [704, 305] on div "show more" at bounding box center [858, 312] width 398 height 15
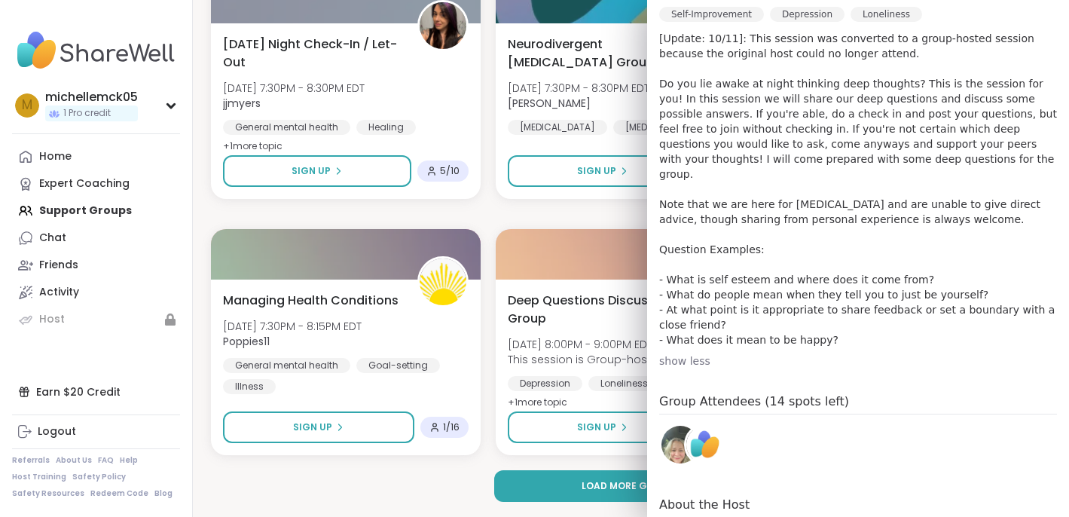
scroll to position [491, 0]
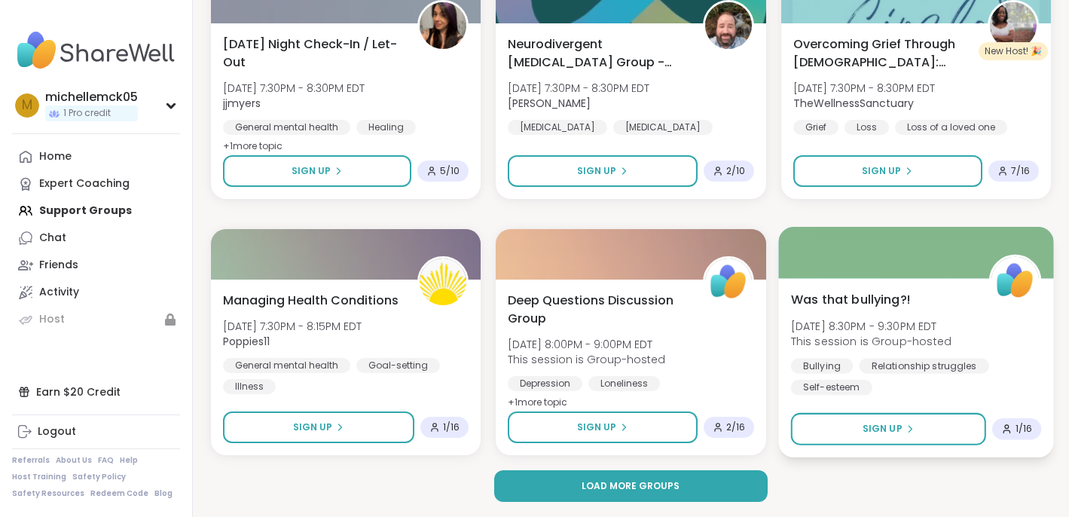
click at [840, 306] on span "Was that bullying?!" at bounding box center [850, 299] width 120 height 18
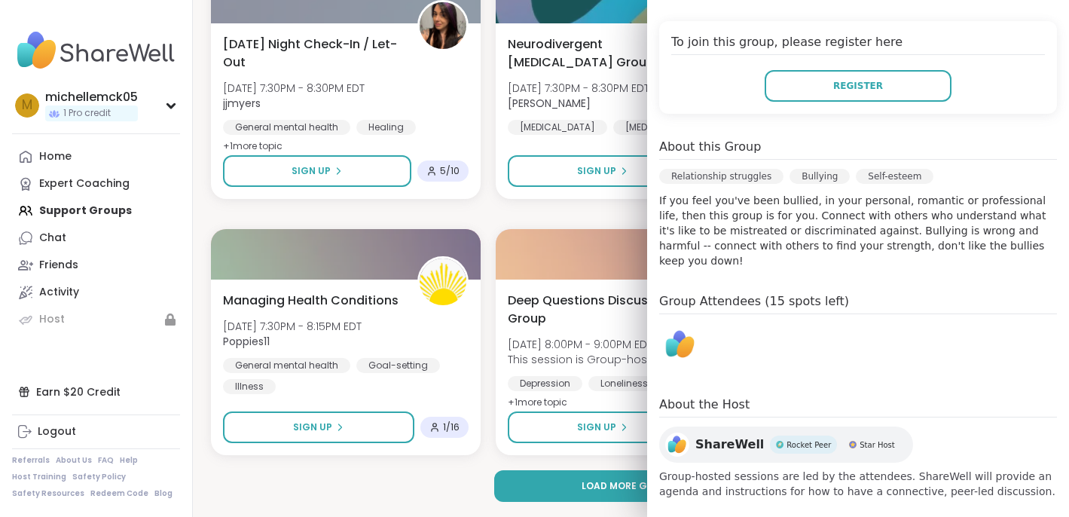
scroll to position [300, 0]
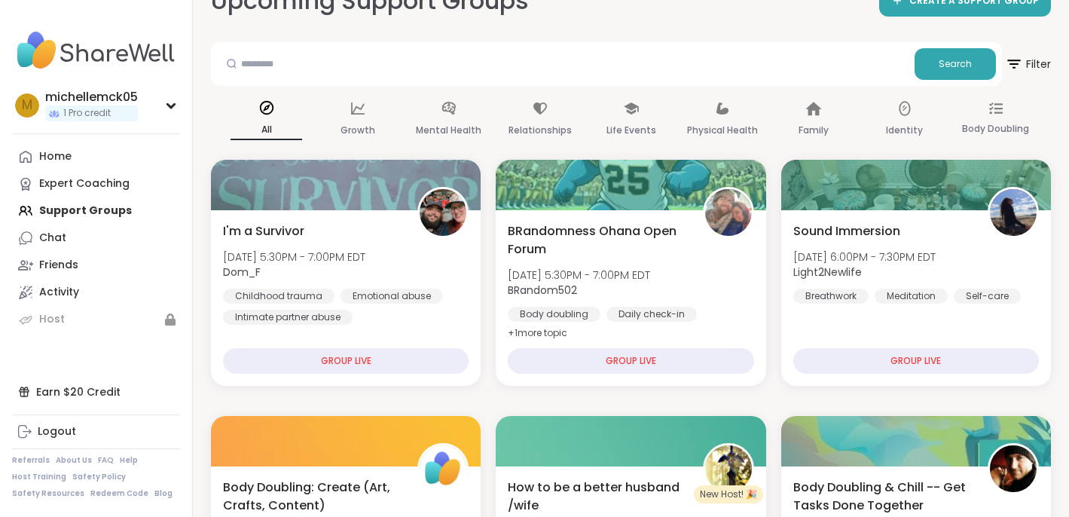
scroll to position [0, 0]
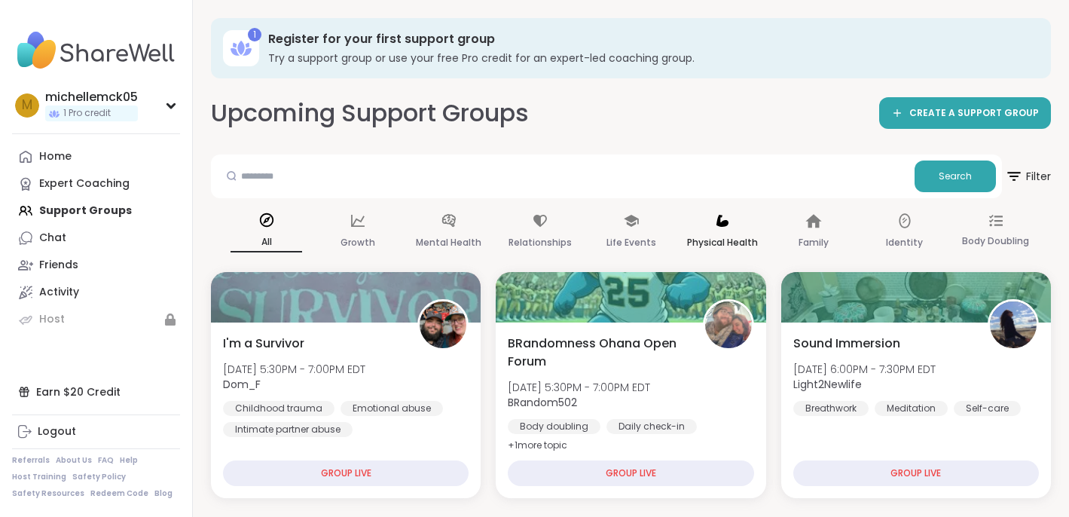
click at [732, 234] on p "Physical Health" at bounding box center [722, 243] width 71 height 18
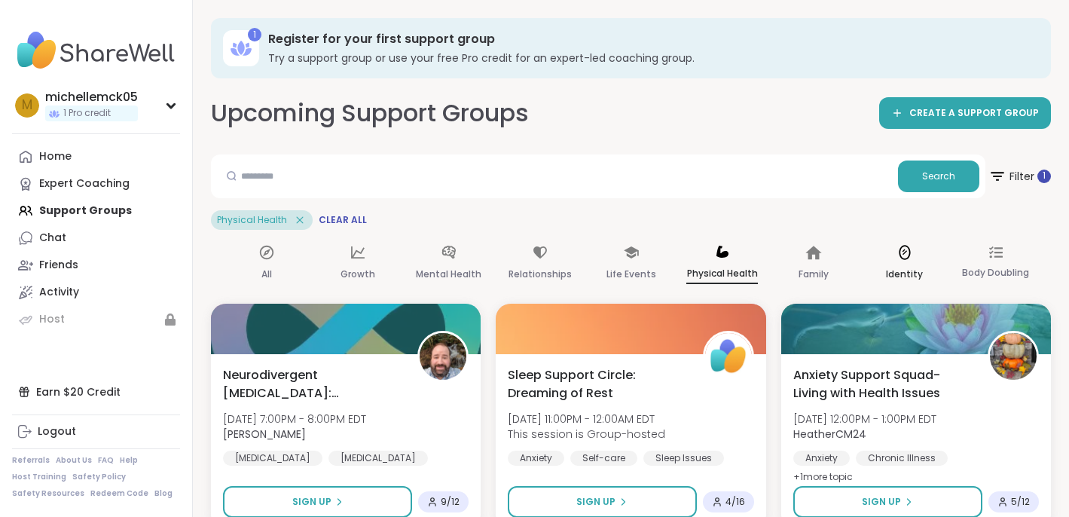
click at [906, 267] on p "Identity" at bounding box center [904, 274] width 37 height 18
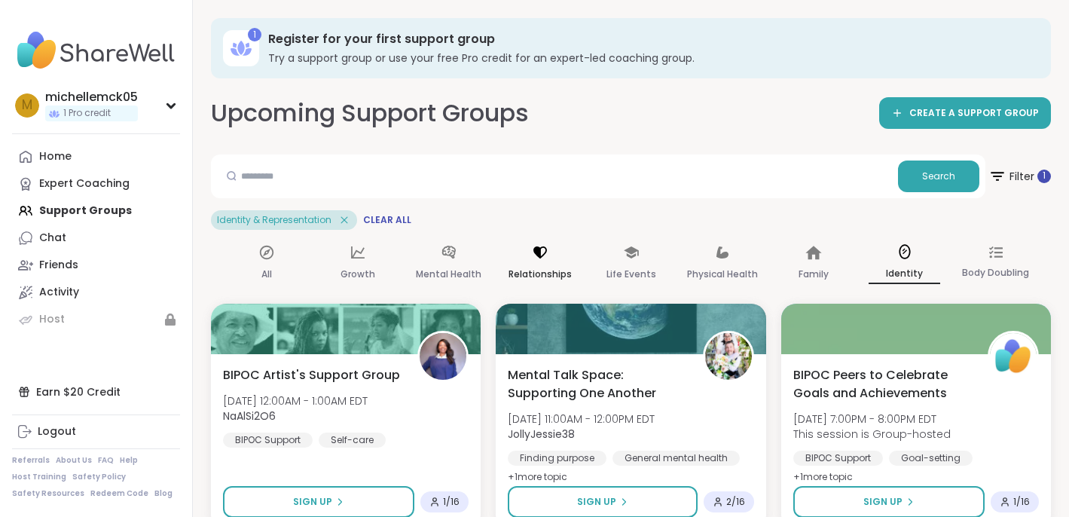
click at [538, 253] on icon at bounding box center [540, 252] width 14 height 12
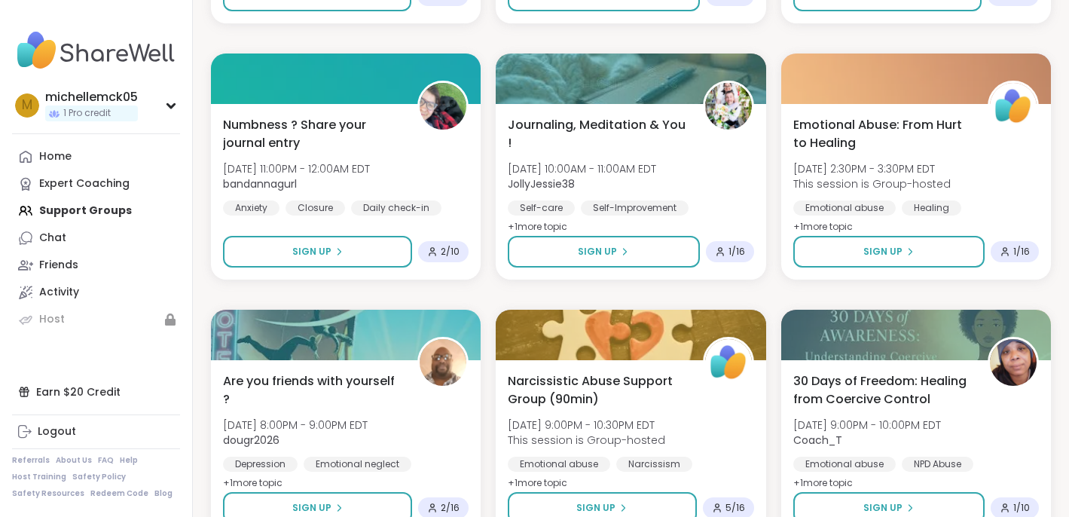
scroll to position [1534, 0]
